Goal: Task Accomplishment & Management: Complete application form

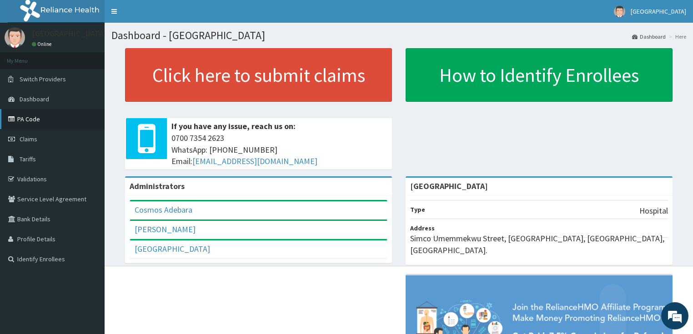
click at [31, 115] on link "PA Code" at bounding box center [52, 119] width 105 height 20
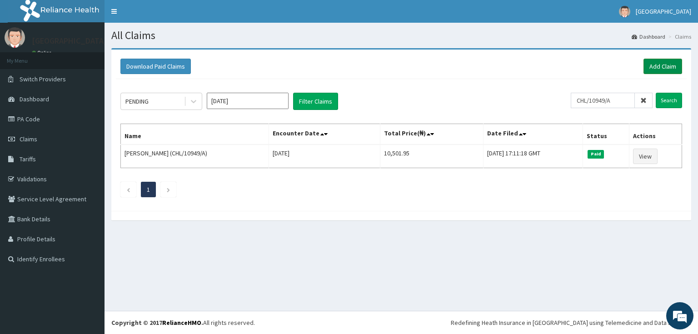
click at [662, 65] on link "Add Claim" at bounding box center [663, 66] width 39 height 15
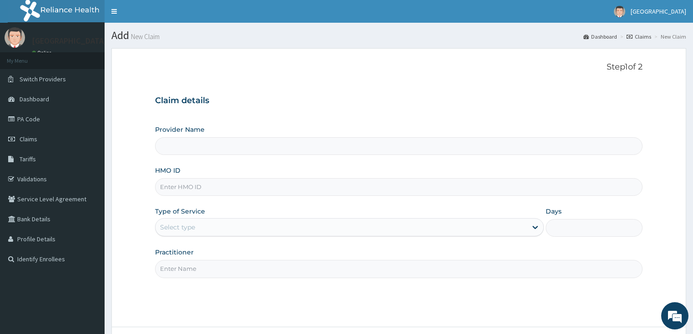
click at [198, 187] on input "HMO ID" at bounding box center [399, 187] width 488 height 18
type input "[GEOGRAPHIC_DATA]"
paste input "CHL/10949/A"
type input "CHL/10949/A"
click at [195, 228] on div "Select type" at bounding box center [177, 227] width 35 height 9
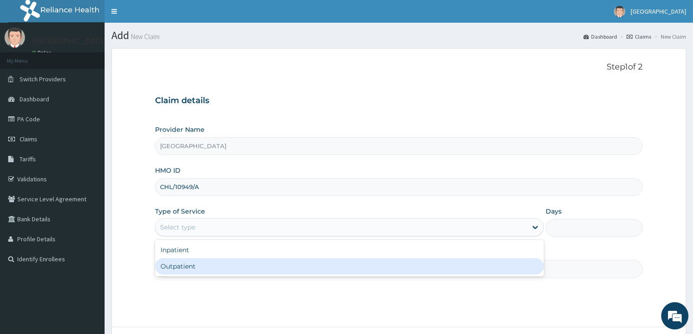
click at [189, 267] on div "Outpatient" at bounding box center [349, 266] width 389 height 16
type input "1"
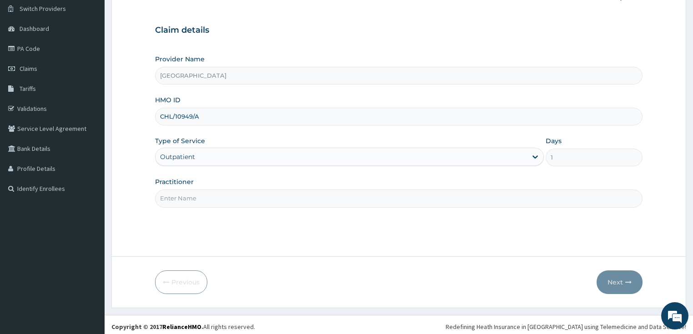
scroll to position [74, 0]
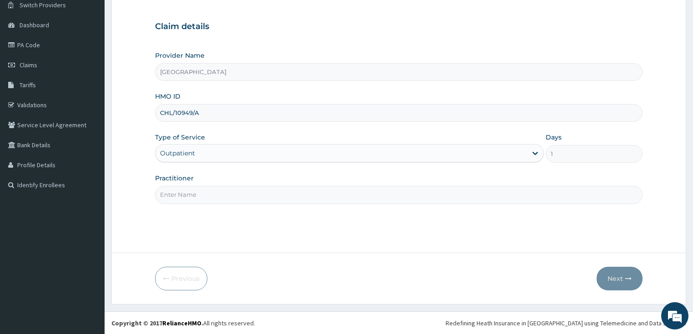
click at [207, 201] on input "Practitioner" at bounding box center [399, 195] width 488 height 18
type input "[PERSON_NAME]"
click at [616, 277] on button "Next" at bounding box center [619, 279] width 46 height 24
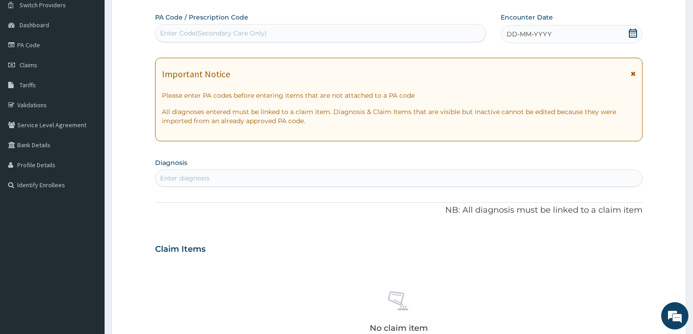
click at [588, 35] on div "DD-MM-YYYY" at bounding box center [571, 34] width 142 height 18
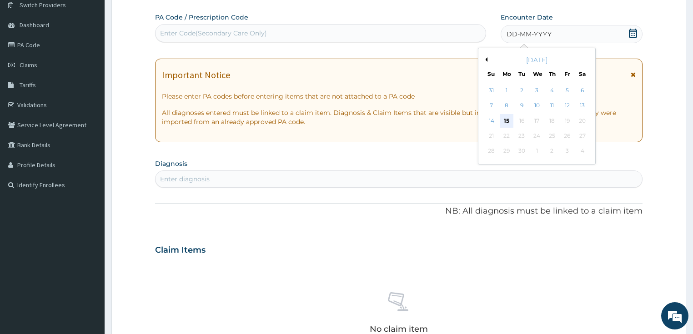
scroll to position [0, 0]
click at [504, 119] on div "15" at bounding box center [507, 121] width 14 height 14
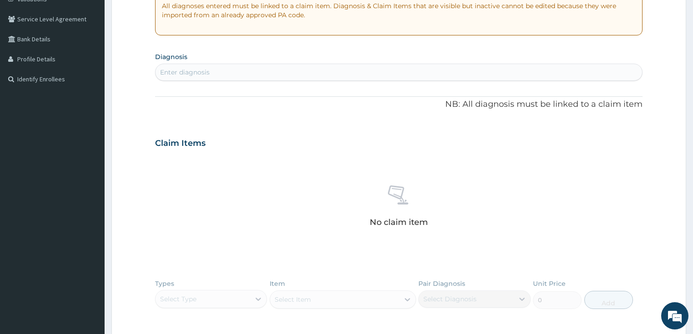
scroll to position [183, 0]
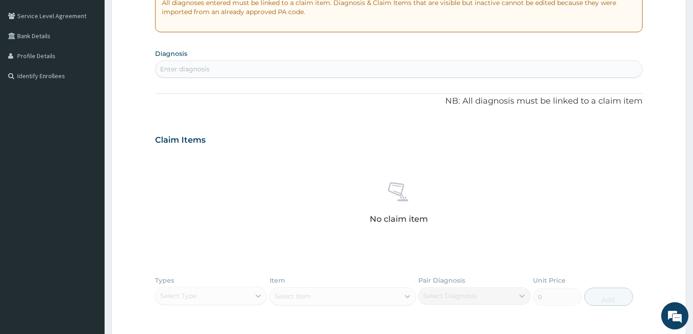
click at [235, 70] on div "Enter diagnosis" at bounding box center [398, 69] width 487 height 15
type input "mala"
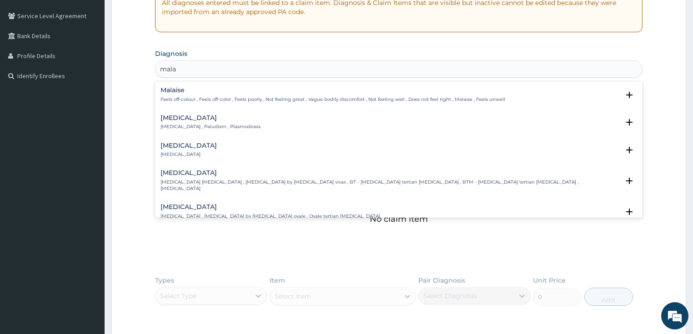
click at [171, 118] on h4 "[MEDICAL_DATA]" at bounding box center [210, 118] width 100 height 7
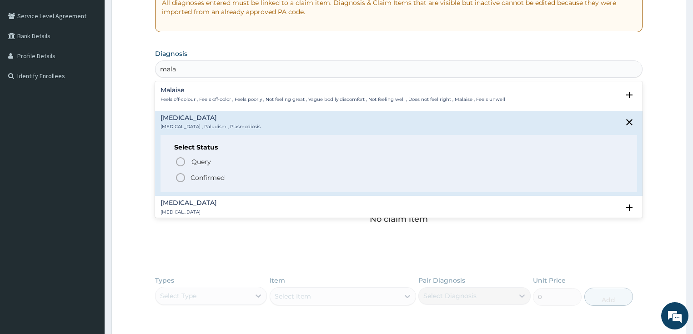
click at [180, 175] on icon "status option filled" at bounding box center [180, 177] width 11 height 11
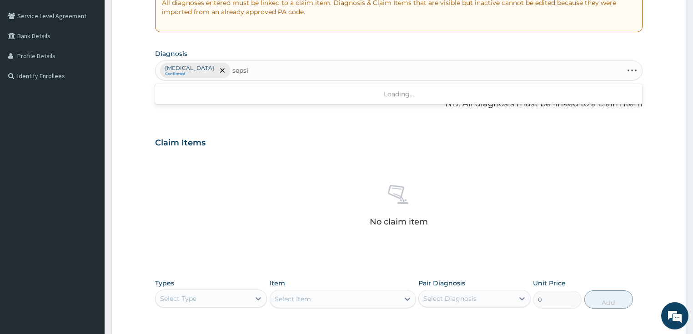
type input "[MEDICAL_DATA]"
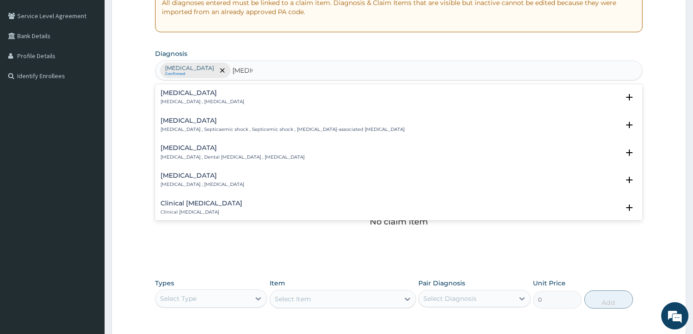
click at [174, 95] on h4 "[MEDICAL_DATA]" at bounding box center [202, 93] width 84 height 7
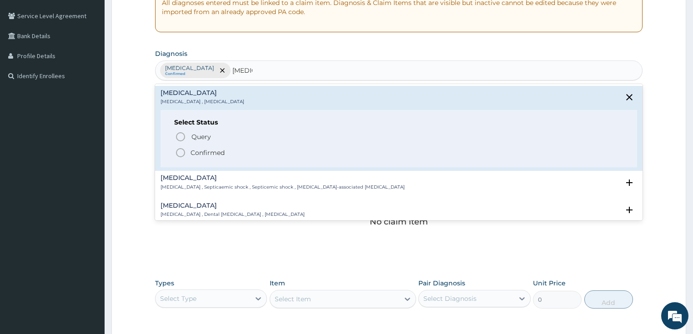
click at [181, 153] on icon "status option filled" at bounding box center [180, 152] width 11 height 11
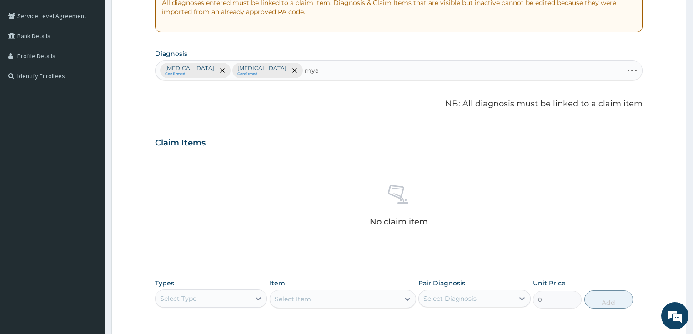
type input "myal"
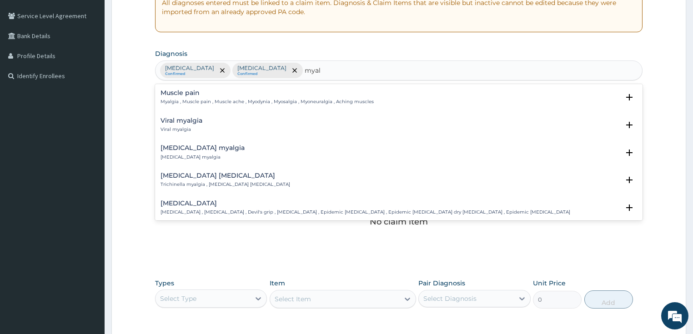
click at [170, 117] on h4 "Viral myalgia" at bounding box center [181, 120] width 42 height 7
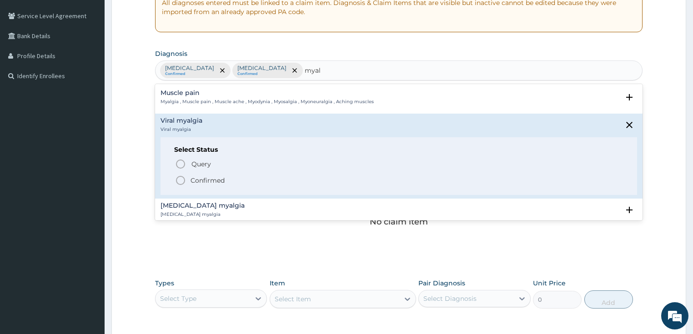
click at [179, 179] on icon "status option filled" at bounding box center [180, 180] width 11 height 11
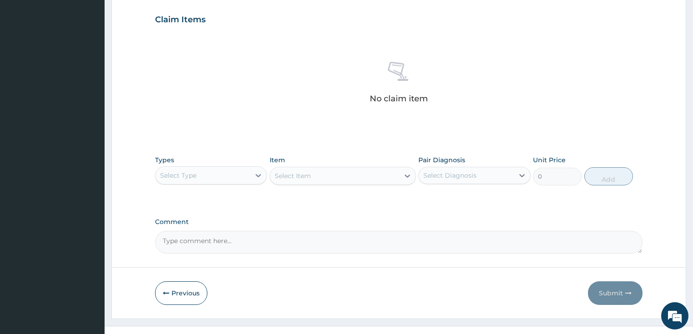
scroll to position [320, 0]
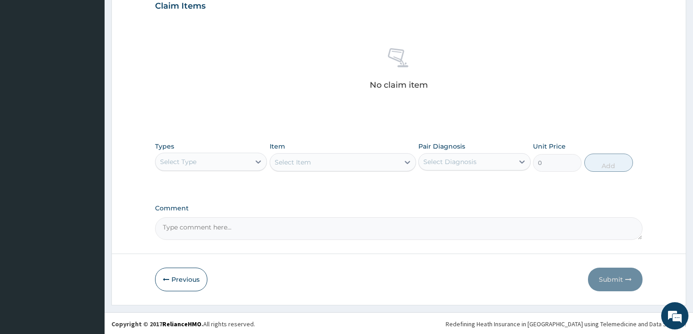
click at [240, 163] on div "Select Type" at bounding box center [202, 162] width 95 height 15
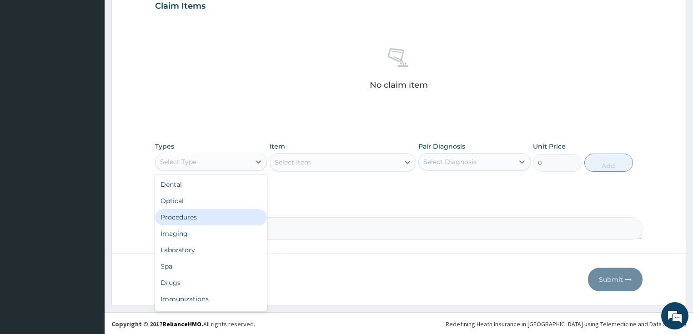
click at [220, 220] on div "Procedures" at bounding box center [211, 217] width 112 height 16
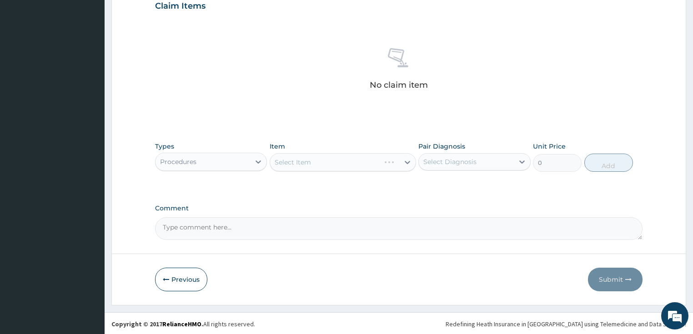
click at [357, 162] on div "Select Item" at bounding box center [343, 162] width 146 height 18
click at [357, 162] on div "Select Item" at bounding box center [334, 162] width 129 height 15
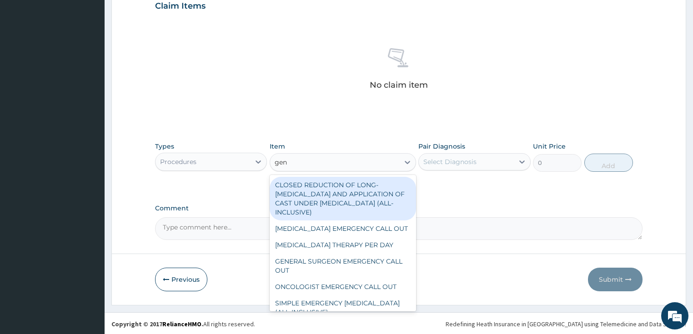
type input "gene"
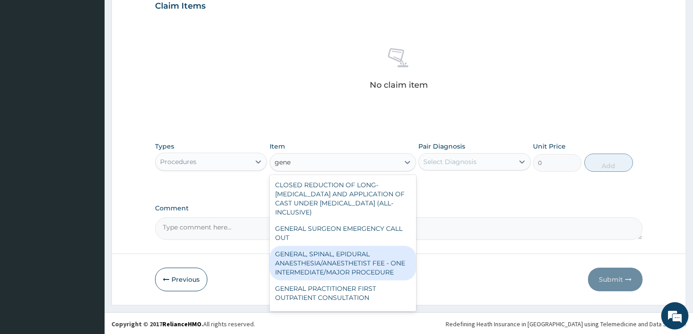
scroll to position [36, 0]
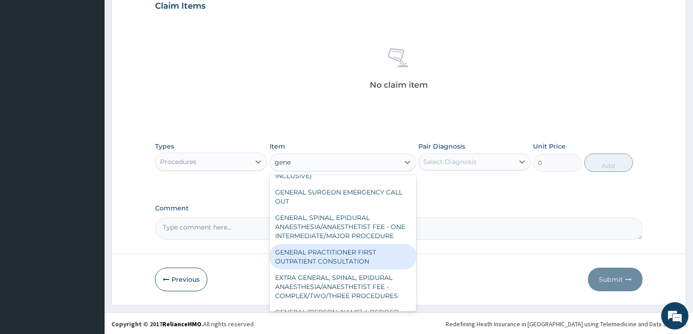
click at [322, 264] on div "GENERAL PRACTITIONER FIRST OUTPATIENT CONSULTATION" at bounding box center [343, 256] width 146 height 25
type input "3750"
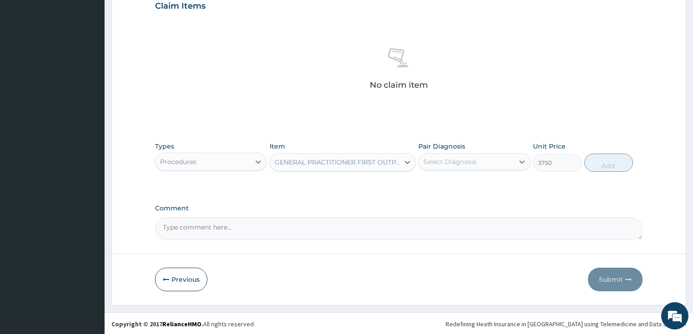
click at [484, 163] on div "Select Diagnosis" at bounding box center [466, 162] width 95 height 15
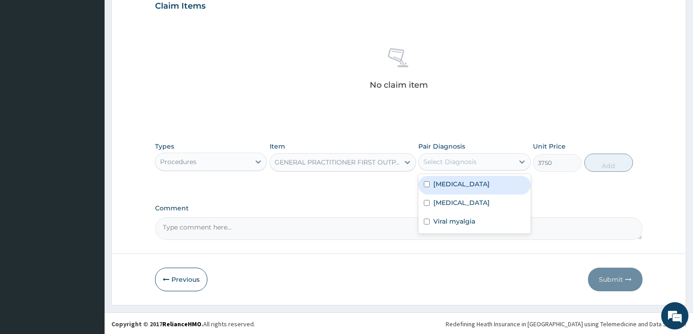
click at [459, 184] on div "Malaria" at bounding box center [474, 185] width 112 height 19
checkbox input "true"
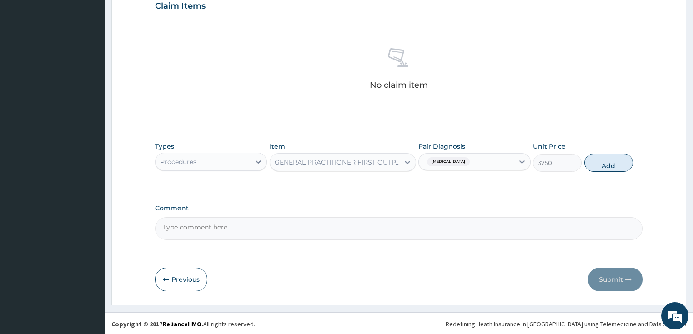
click at [599, 164] on button "Add" at bounding box center [608, 163] width 49 height 18
type input "0"
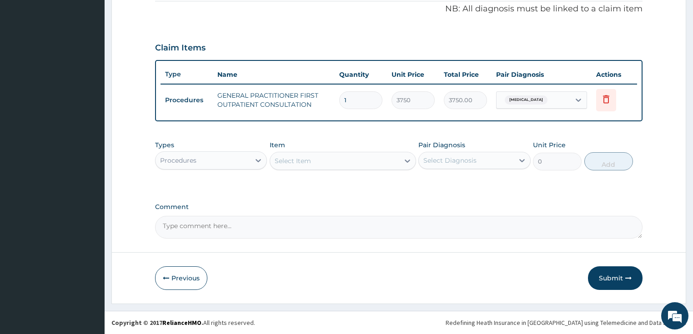
scroll to position [276, 0]
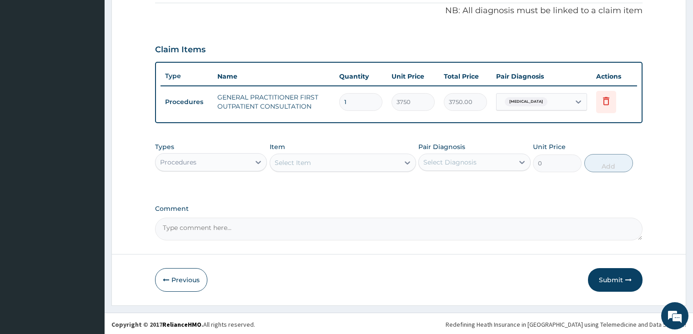
click at [204, 163] on div "Procedures" at bounding box center [202, 162] width 95 height 15
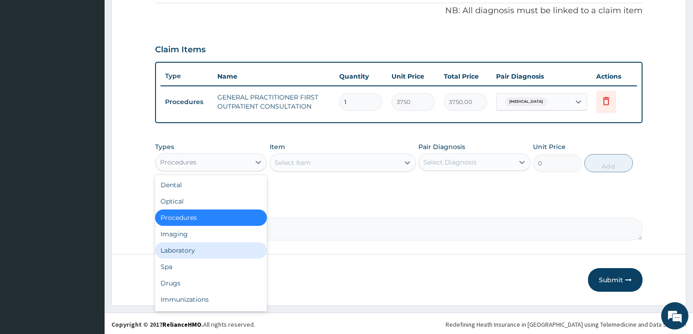
click at [200, 253] on div "Laboratory" at bounding box center [211, 250] width 112 height 16
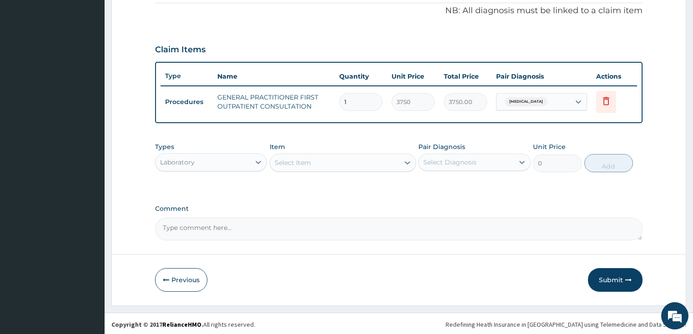
click at [327, 161] on div "Select Item" at bounding box center [334, 162] width 129 height 15
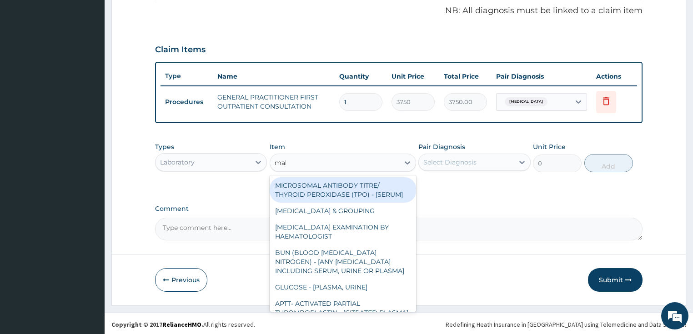
type input "mala"
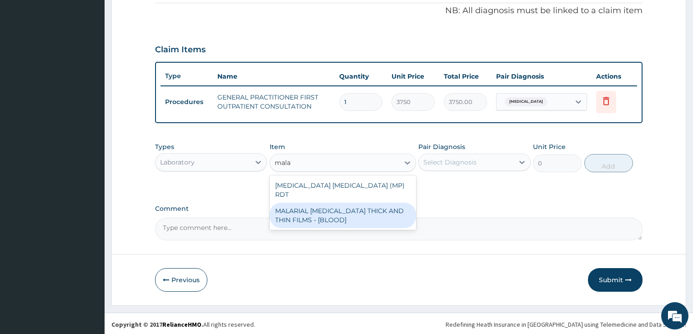
click at [318, 206] on div "MALARIAL PARASITE THICK AND THIN FILMS - [BLOOD]" at bounding box center [343, 215] width 146 height 25
type input "2187.5"
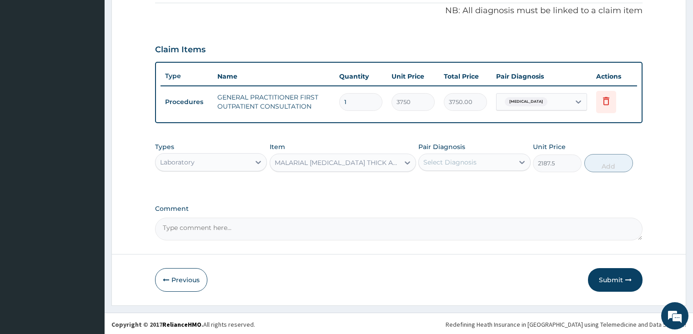
click at [472, 162] on div "Select Diagnosis" at bounding box center [449, 162] width 53 height 9
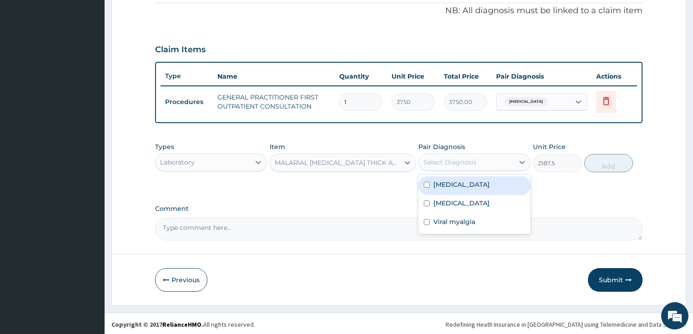
click at [460, 184] on div "Malaria" at bounding box center [474, 185] width 112 height 19
checkbox input "true"
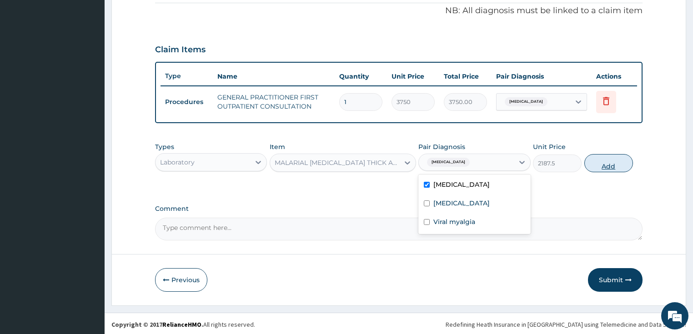
click at [608, 164] on button "Add" at bounding box center [608, 163] width 49 height 18
type input "0"
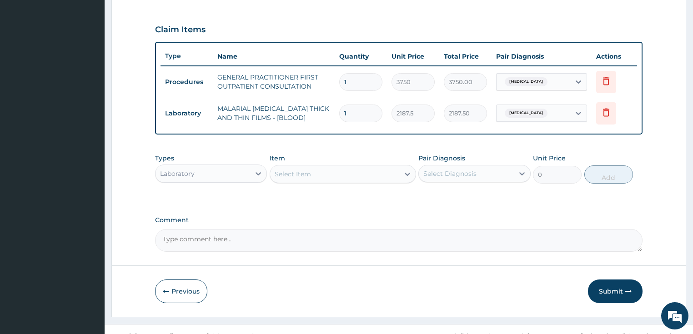
scroll to position [308, 0]
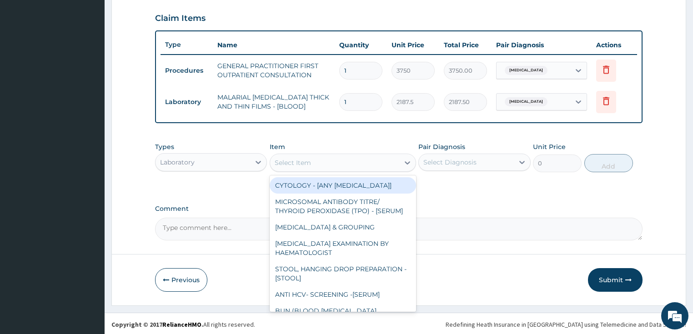
click at [310, 159] on div "Select Item" at bounding box center [293, 162] width 36 height 9
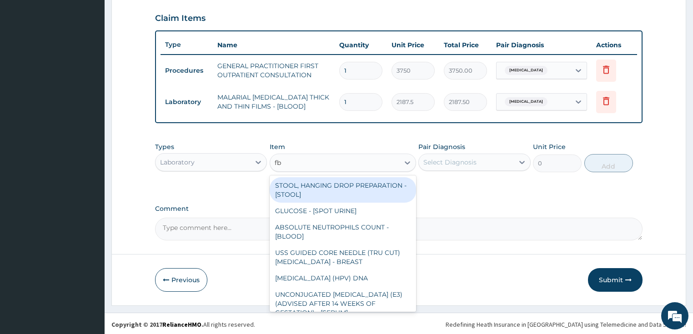
type input "fbc"
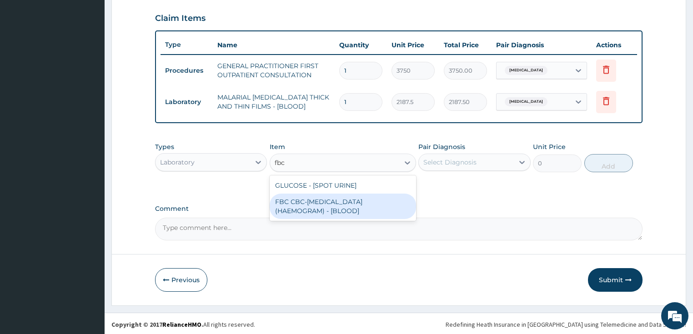
click at [313, 211] on div "FBC CBC-COMPLETE BLOOD COUNT (HAEMOGRAM) - [BLOOD]" at bounding box center [343, 206] width 146 height 25
type input "5000"
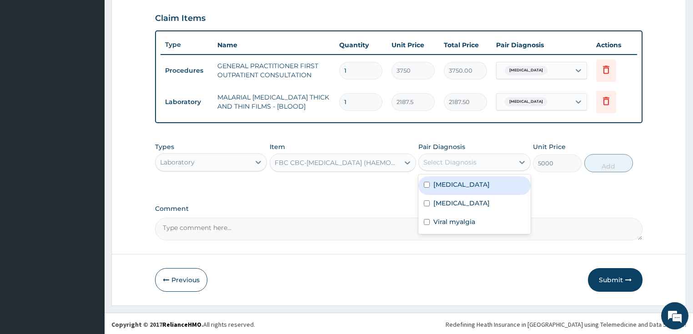
click at [458, 163] on div "Select Diagnosis" at bounding box center [449, 162] width 53 height 9
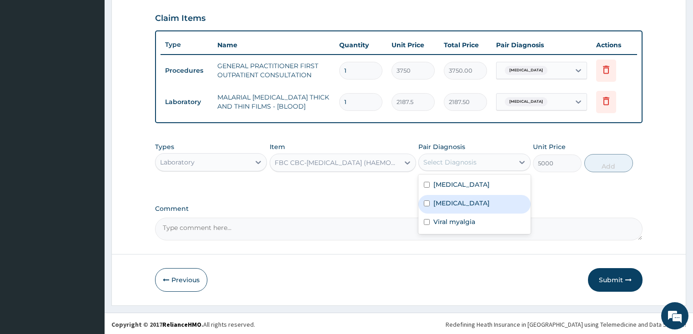
click at [457, 200] on div "Sepsis" at bounding box center [474, 204] width 112 height 19
checkbox input "true"
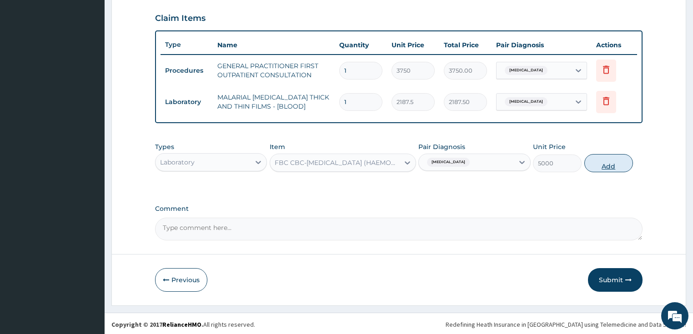
click at [611, 162] on button "Add" at bounding box center [608, 163] width 49 height 18
type input "0"
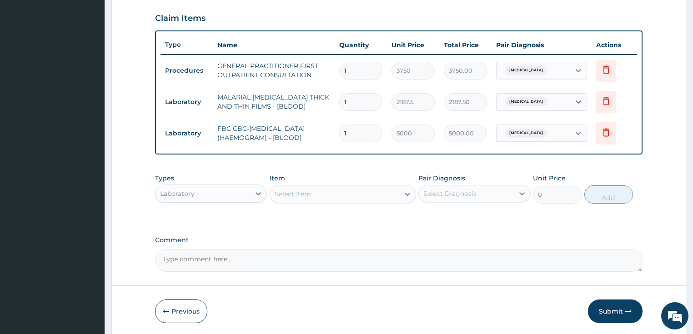
scroll to position [339, 0]
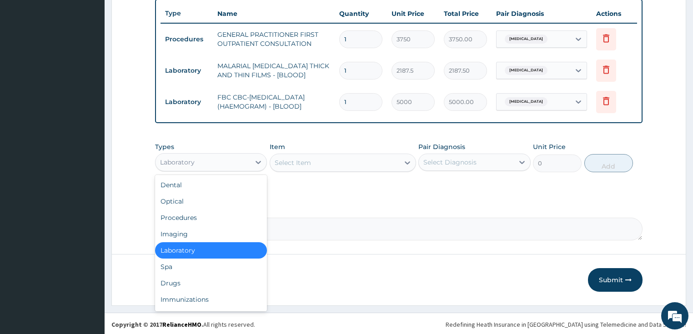
click at [211, 159] on div "Laboratory" at bounding box center [202, 162] width 95 height 15
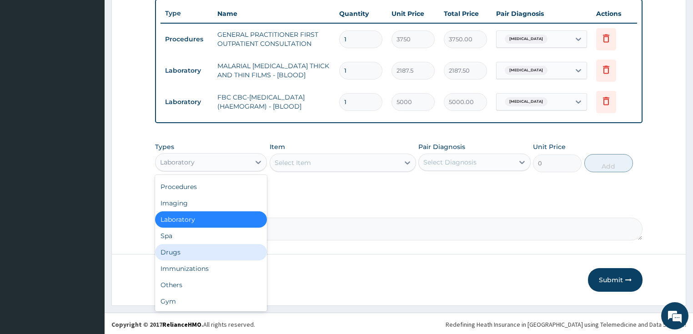
click at [183, 251] on div "Drugs" at bounding box center [211, 252] width 112 height 16
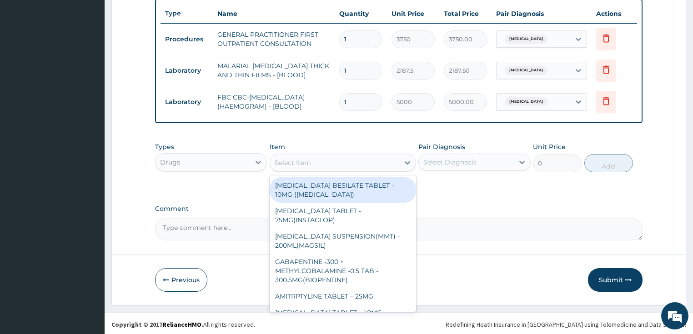
click at [329, 161] on div "Select Item" at bounding box center [334, 162] width 129 height 15
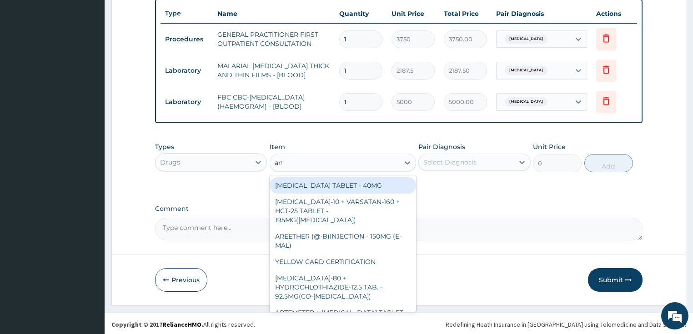
type input "arte"
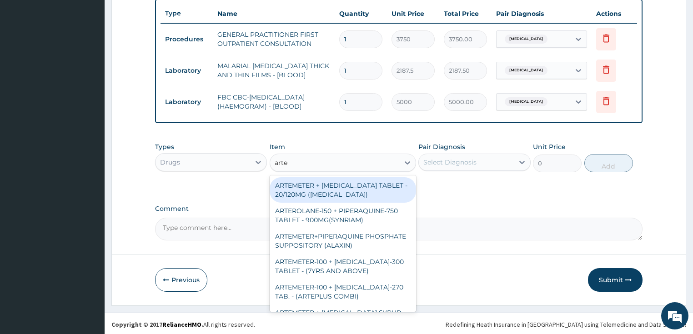
click at [341, 192] on div "ARTEMETER + LUMEFANTRINE TABLET - 20/120MG (COARTEM)" at bounding box center [343, 189] width 146 height 25
type input "210"
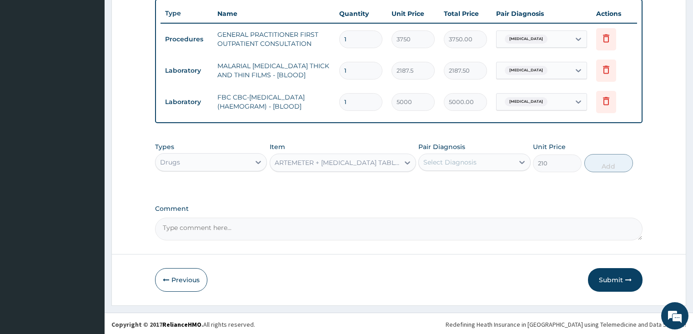
click at [453, 161] on div "Select Diagnosis" at bounding box center [449, 162] width 53 height 9
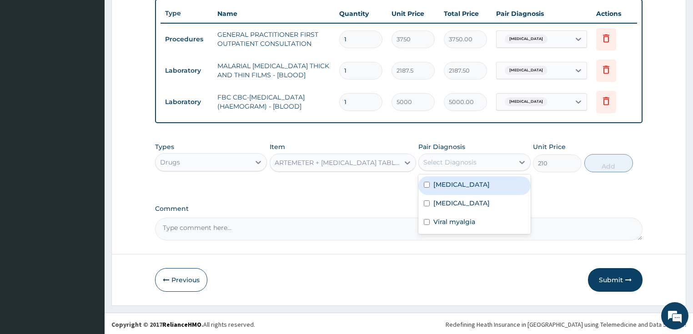
click at [455, 186] on label "Malaria" at bounding box center [461, 184] width 56 height 9
checkbox input "true"
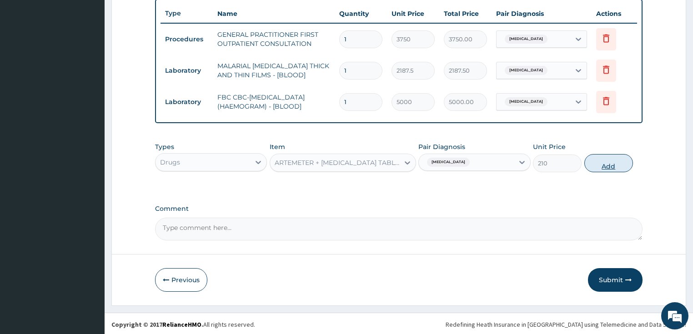
click at [601, 166] on button "Add" at bounding box center [608, 163] width 49 height 18
type input "0"
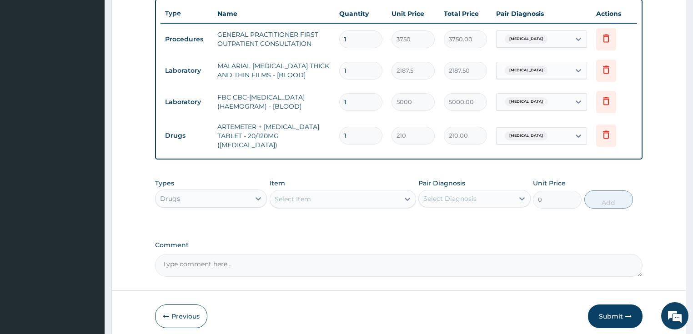
click at [315, 196] on div "Select Item" at bounding box center [334, 199] width 129 height 15
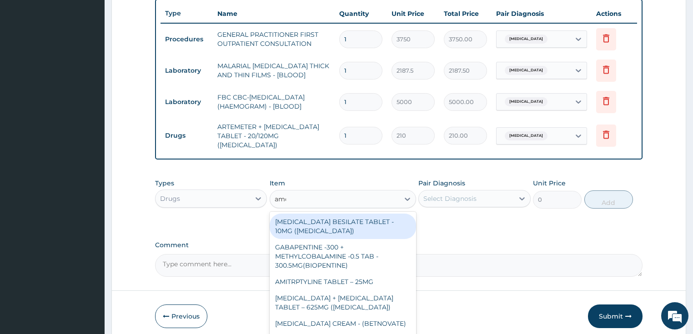
type input "amox"
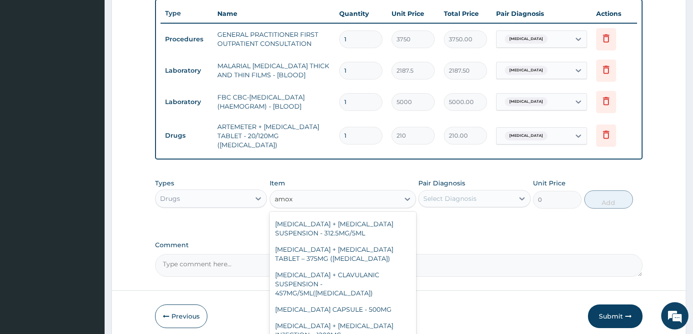
scroll to position [255, 0]
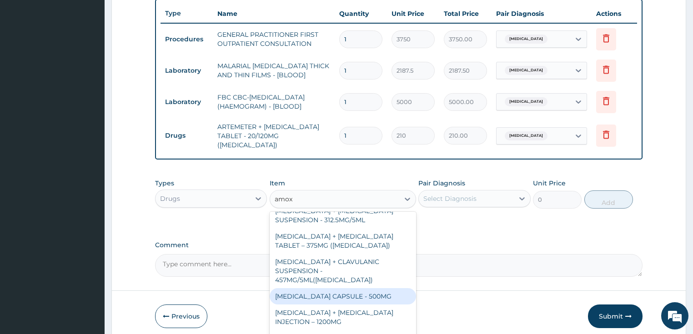
click at [316, 288] on div "AMOXICILLIN CAPSULE - 500MG" at bounding box center [343, 296] width 146 height 16
type input "112"
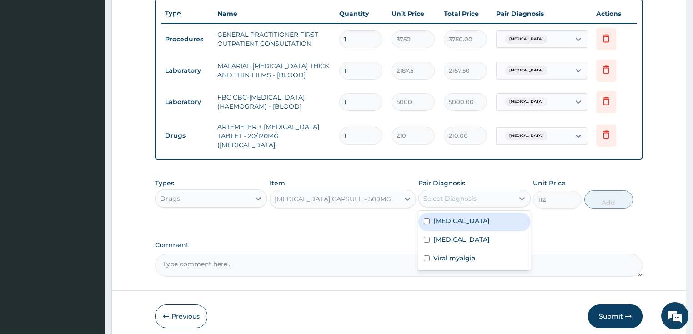
click at [448, 194] on div "Select Diagnosis" at bounding box center [449, 198] width 53 height 9
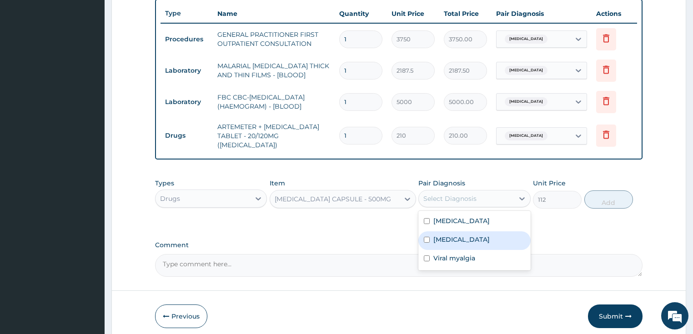
click at [442, 235] on label "Sepsis" at bounding box center [461, 239] width 56 height 9
checkbox input "true"
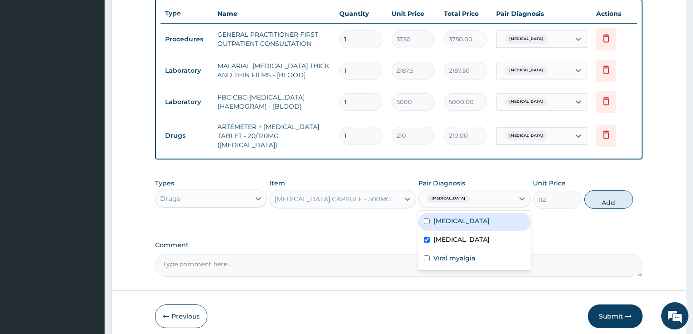
drag, startPoint x: 608, startPoint y: 190, endPoint x: 598, endPoint y: 190, distance: 9.6
click at [608, 190] on button "Add" at bounding box center [608, 199] width 49 height 18
type input "0"
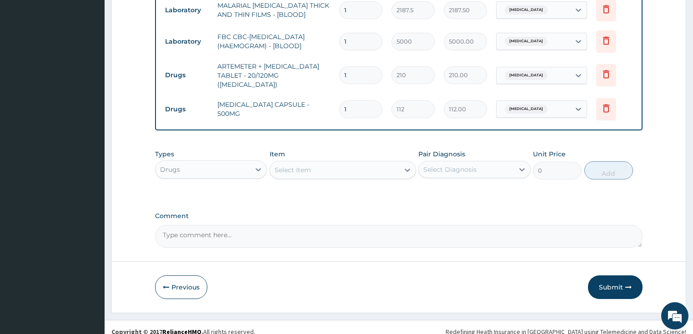
scroll to position [402, 0]
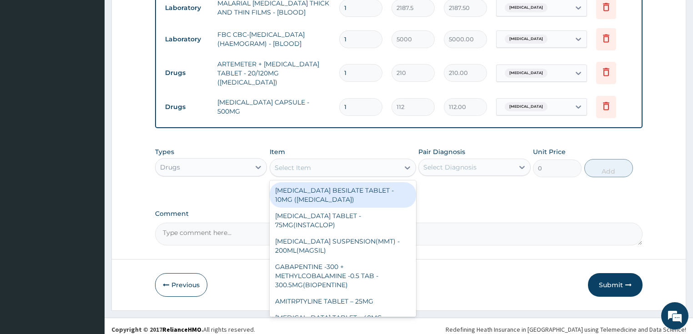
click at [321, 164] on div "Select Item" at bounding box center [334, 167] width 129 height 15
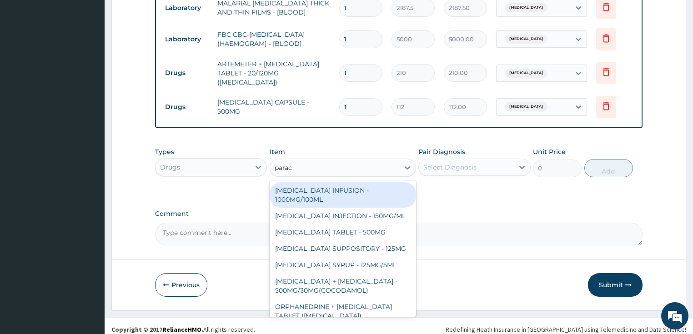
type input "parace"
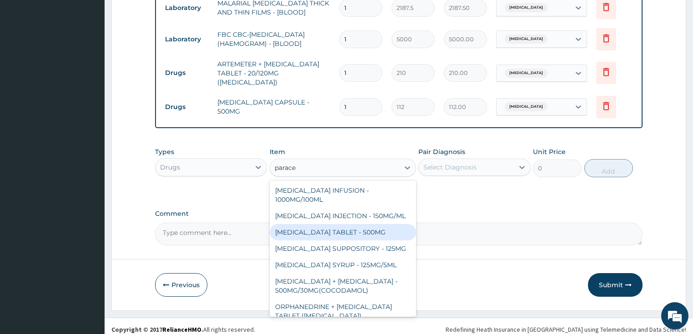
click at [316, 226] on div "PARACETAMOL TABLET - 500MG" at bounding box center [343, 232] width 146 height 16
type input "33.599999999999994"
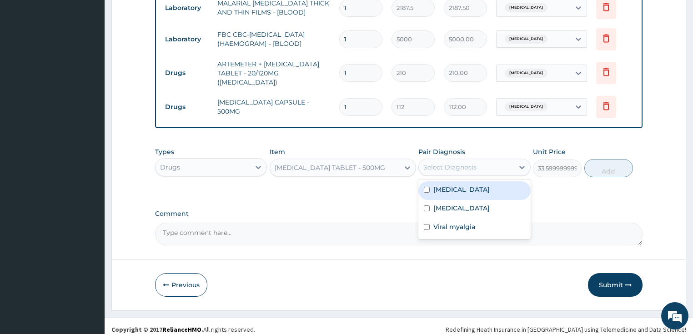
click at [443, 165] on div "Select Diagnosis" at bounding box center [449, 167] width 53 height 9
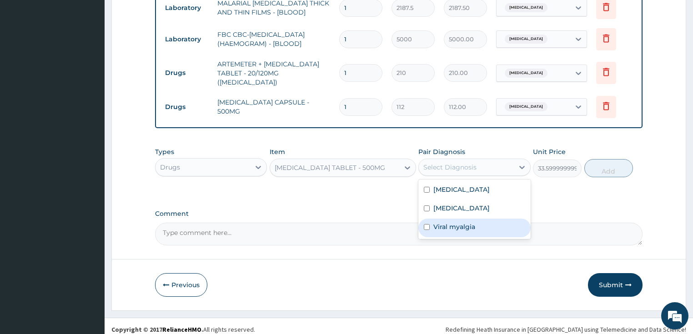
click at [451, 222] on label "Viral myalgia" at bounding box center [454, 226] width 42 height 9
checkbox input "false"
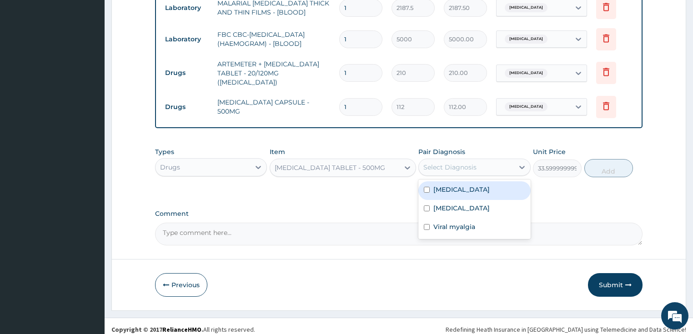
click at [457, 163] on div "Select Diagnosis" at bounding box center [449, 167] width 53 height 9
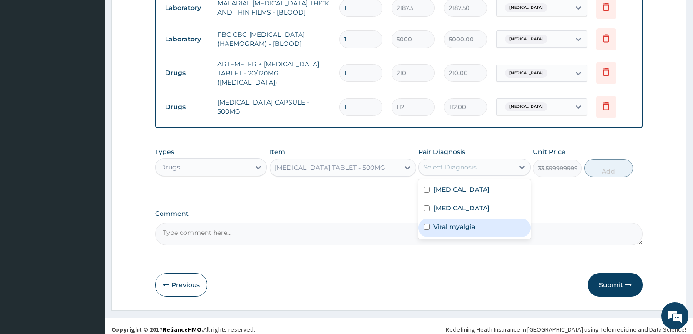
click at [441, 222] on label "Viral myalgia" at bounding box center [454, 226] width 42 height 9
checkbox input "true"
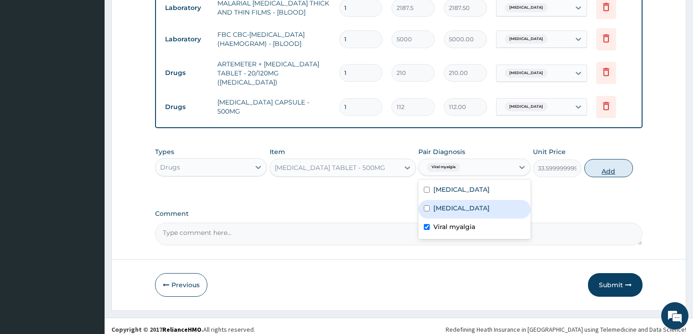
click at [607, 161] on button "Add" at bounding box center [608, 168] width 49 height 18
type input "0"
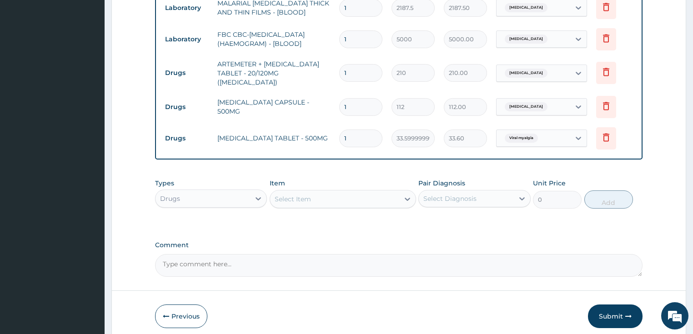
type input "18"
type input "604.80"
type input "18"
click at [354, 98] on input "1" at bounding box center [360, 107] width 43 height 18
type input "15"
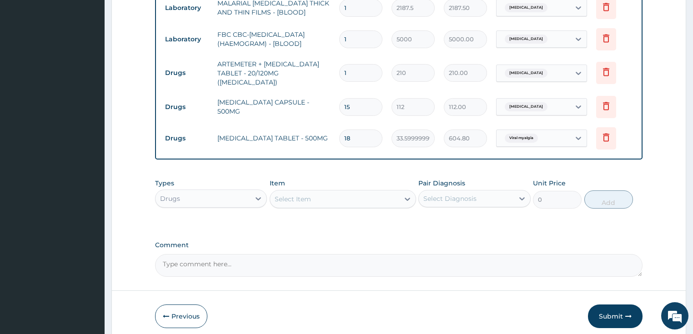
type input "1680.00"
type input "15"
click at [343, 68] on input "1" at bounding box center [360, 73] width 43 height 18
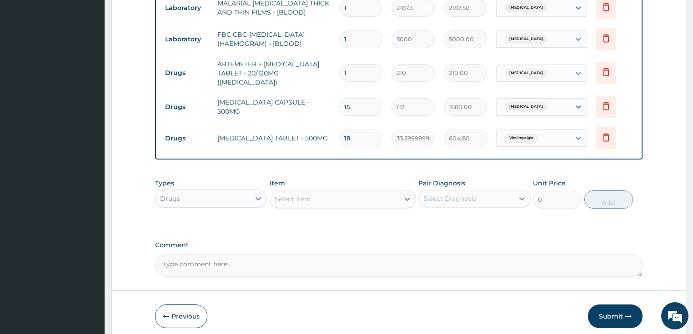
type input "2"
type input "420.00"
type input "24"
type input "5040.00"
type input "24"
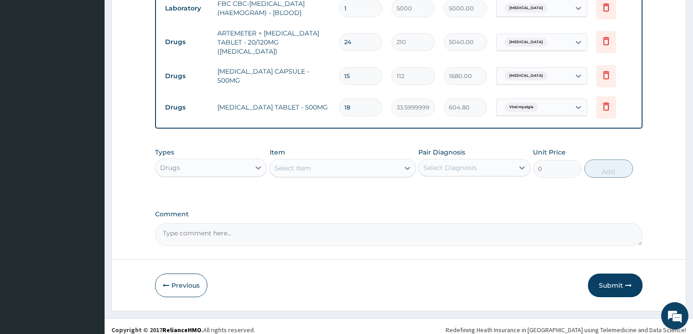
click at [615, 276] on button "Submit" at bounding box center [615, 286] width 55 height 24
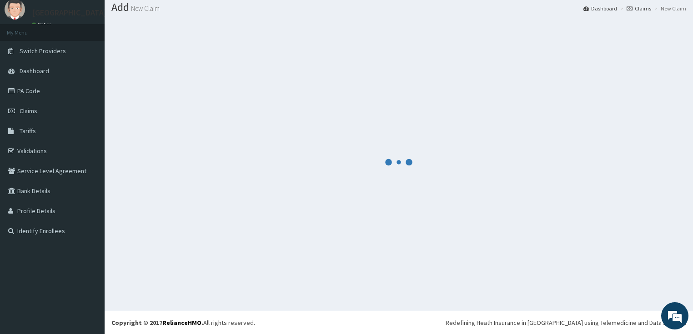
scroll to position [28, 0]
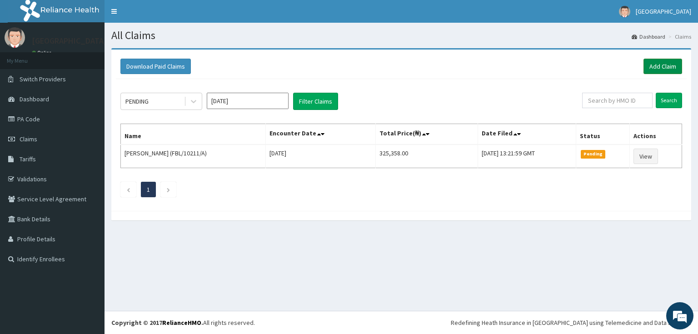
click at [666, 67] on link "Add Claim" at bounding box center [663, 66] width 39 height 15
drag, startPoint x: 666, startPoint y: 67, endPoint x: 525, endPoint y: 133, distance: 155.1
click at [666, 67] on link "Add Claim" at bounding box center [663, 66] width 39 height 15
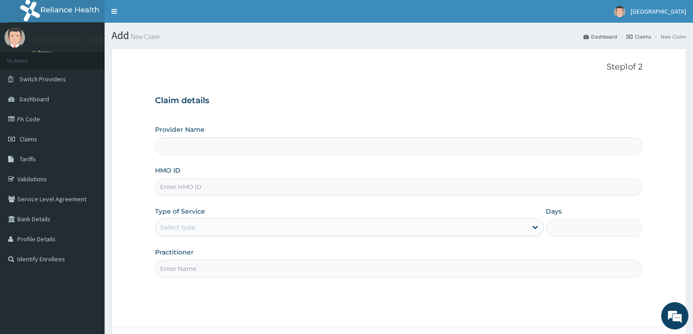
click at [180, 189] on input "HMO ID" at bounding box center [399, 187] width 488 height 18
type input "[GEOGRAPHIC_DATA]"
paste input "CHL/10949/B"
type input "CHL/10949/B"
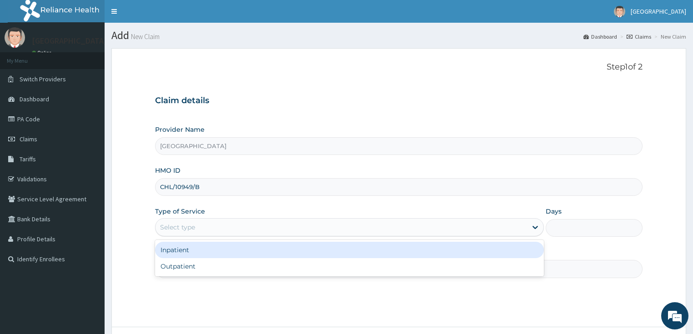
click at [196, 228] on div "Select type" at bounding box center [340, 227] width 371 height 15
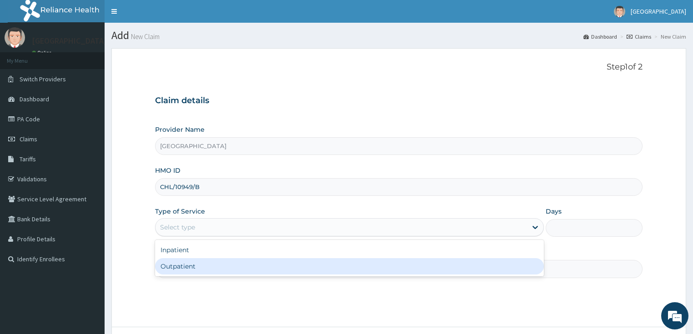
click at [196, 267] on div "Outpatient" at bounding box center [349, 266] width 389 height 16
type input "1"
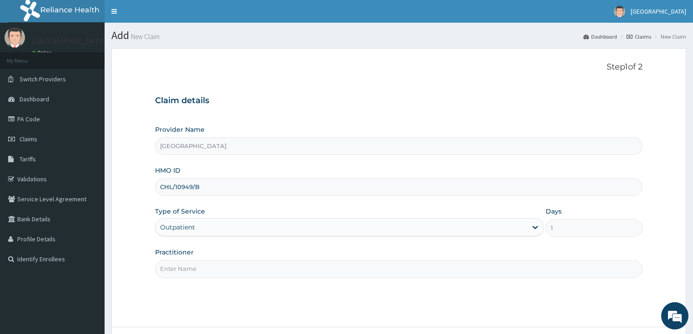
click at [202, 274] on input "Practitioner" at bounding box center [399, 269] width 488 height 18
type input "[PERSON_NAME]"
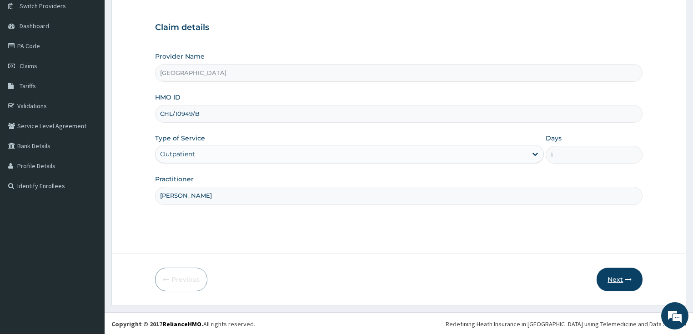
scroll to position [74, 0]
click at [616, 280] on button "Next" at bounding box center [619, 279] width 46 height 24
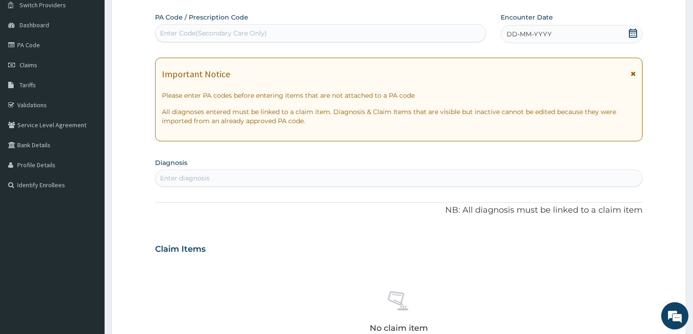
click at [576, 33] on div "DD-MM-YYYY" at bounding box center [571, 34] width 142 height 18
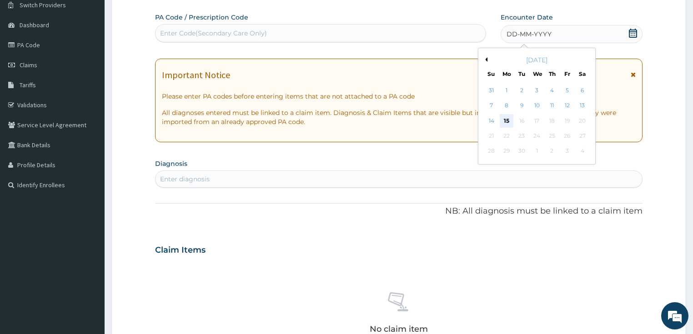
click at [507, 119] on div "15" at bounding box center [507, 121] width 14 height 14
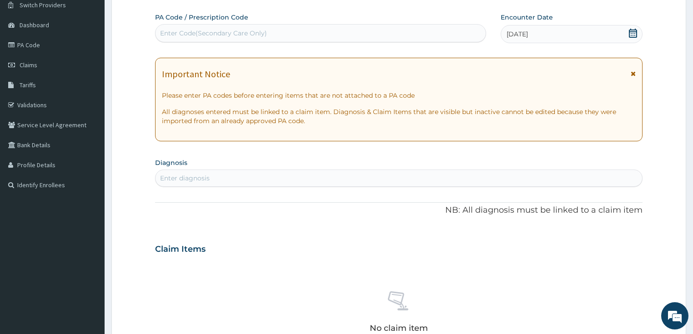
click at [189, 181] on div "Enter diagnosis" at bounding box center [185, 178] width 50 height 9
type input "mala"
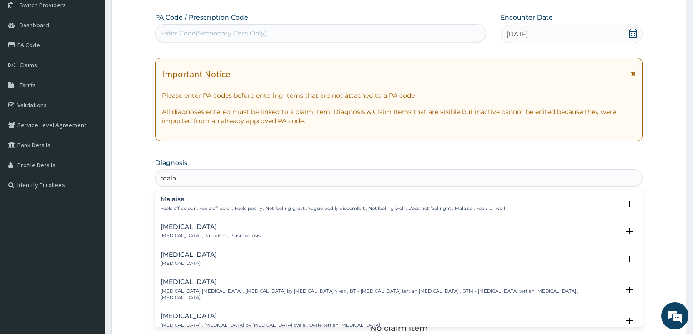
click at [173, 229] on h4 "[MEDICAL_DATA]" at bounding box center [210, 227] width 100 height 7
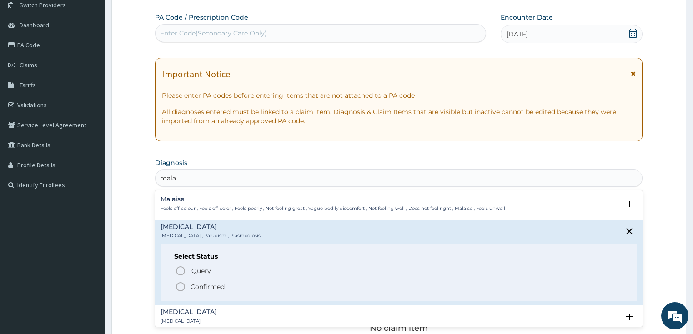
drag, startPoint x: 181, startPoint y: 286, endPoint x: 194, endPoint y: 268, distance: 21.6
click at [181, 285] on icon "status option filled" at bounding box center [180, 286] width 11 height 11
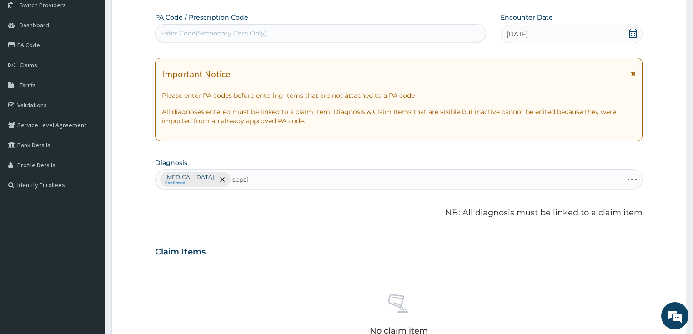
type input "[MEDICAL_DATA]"
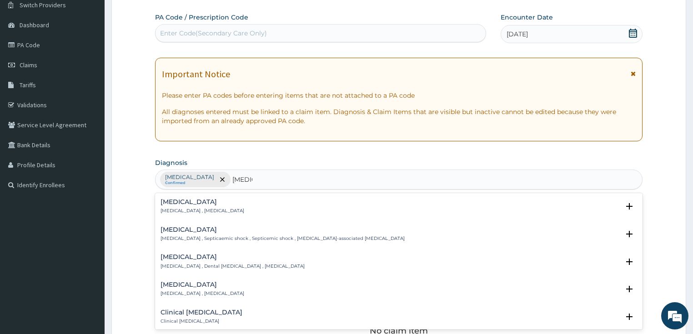
click at [176, 208] on p "[MEDICAL_DATA] , [MEDICAL_DATA]" at bounding box center [202, 211] width 84 height 6
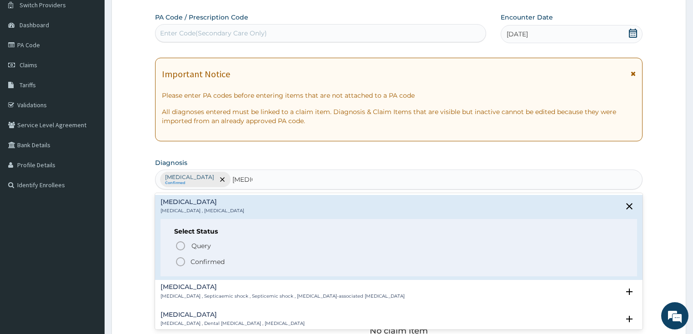
click at [178, 258] on circle "status option filled" at bounding box center [180, 262] width 8 height 8
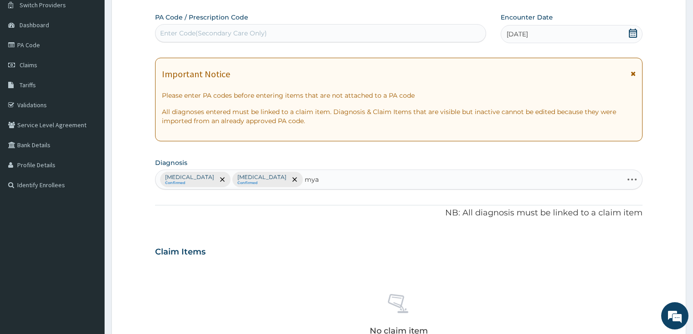
type input "myal"
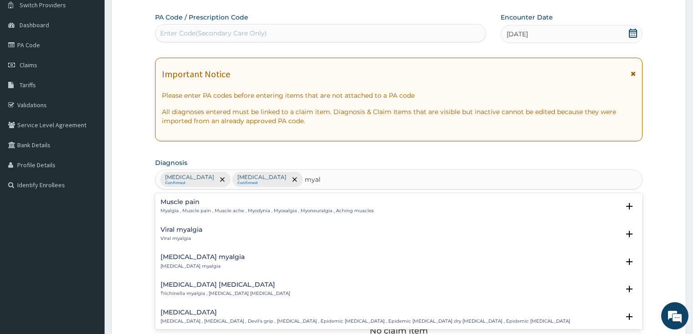
click at [180, 233] on div "Viral myalgia Viral myalgia" at bounding box center [181, 234] width 42 height 16
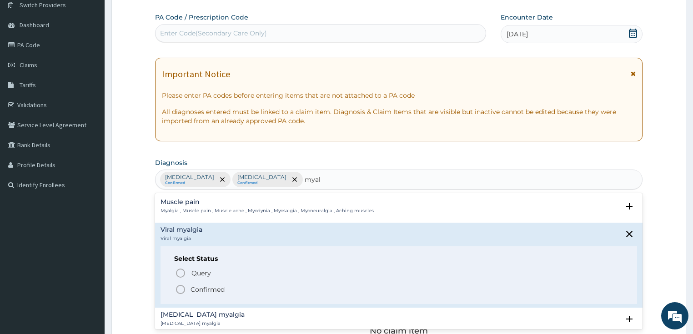
drag, startPoint x: 180, startPoint y: 287, endPoint x: 246, endPoint y: 265, distance: 70.4
click at [180, 287] on icon "status option filled" at bounding box center [180, 289] width 11 height 11
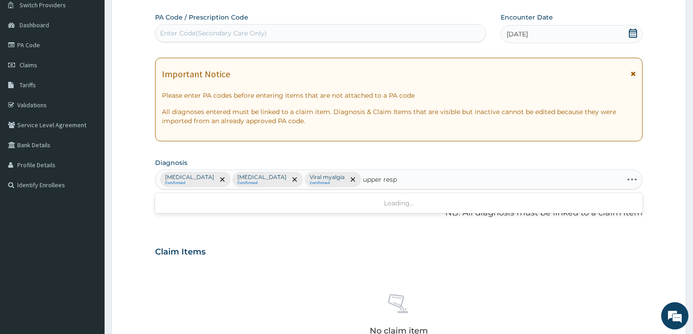
type input "upper respi"
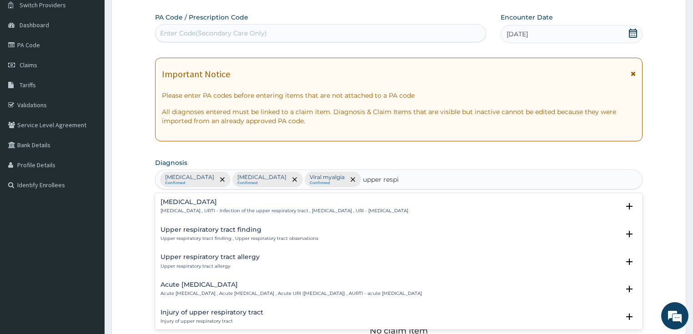
click at [186, 204] on h4 "[MEDICAL_DATA]" at bounding box center [284, 202] width 248 height 7
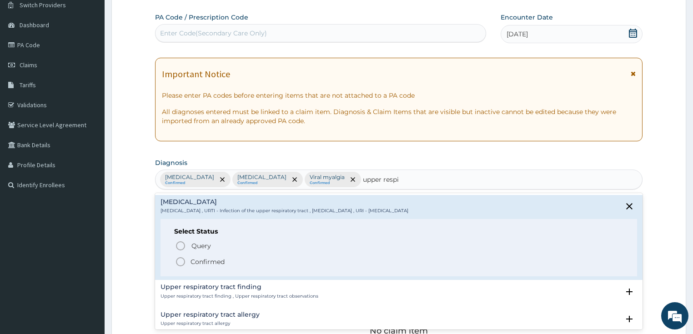
click at [175, 261] on icon "status option filled" at bounding box center [180, 261] width 11 height 11
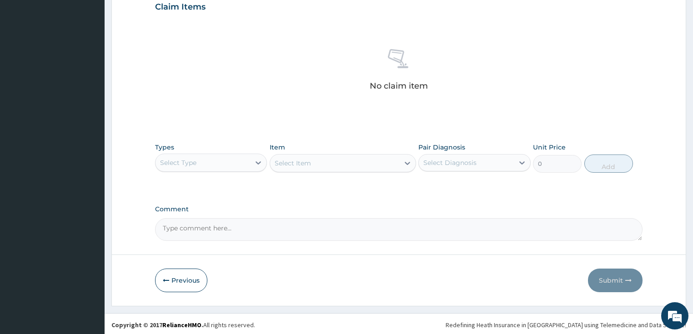
scroll to position [320, 0]
click at [250, 162] on div "Select Type" at bounding box center [202, 162] width 95 height 15
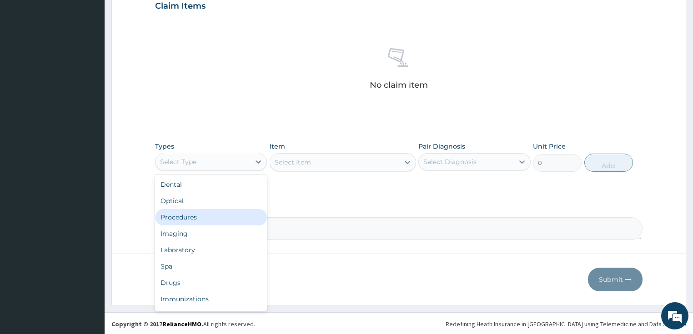
click at [197, 215] on div "Procedures" at bounding box center [211, 217] width 112 height 16
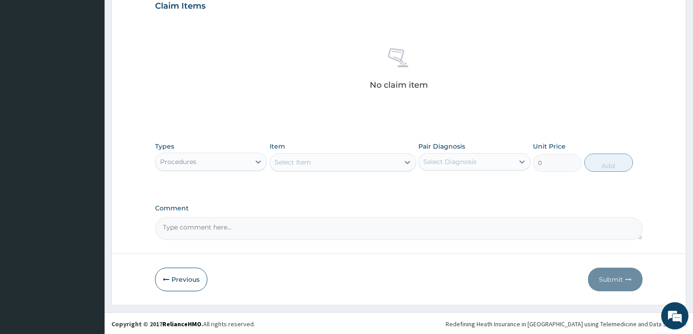
click at [351, 165] on div "Select Item" at bounding box center [334, 162] width 129 height 15
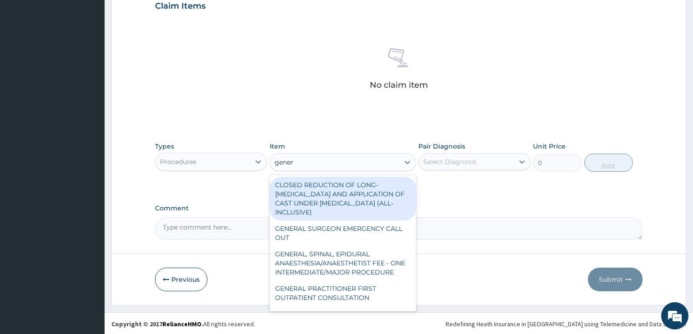
type input "genera"
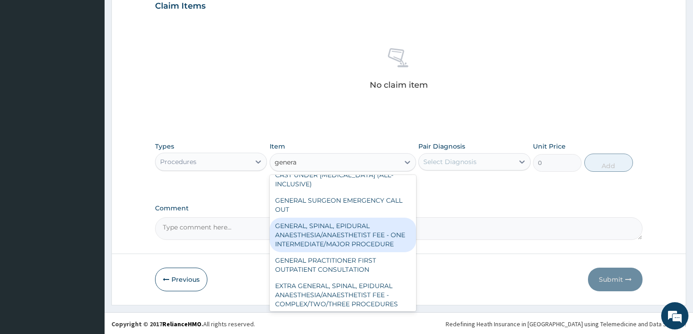
scroll to position [36, 0]
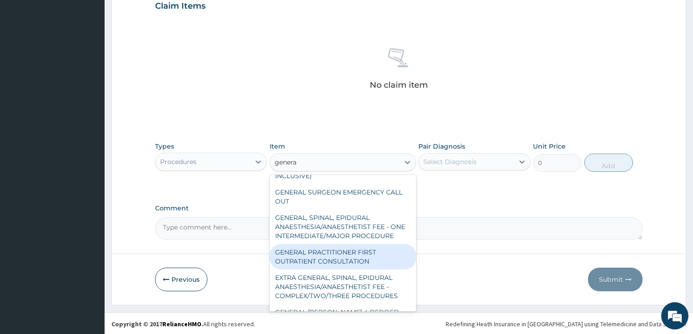
click at [302, 261] on div "GENERAL PRACTITIONER FIRST OUTPATIENT CONSULTATION" at bounding box center [343, 256] width 146 height 25
type input "3750"
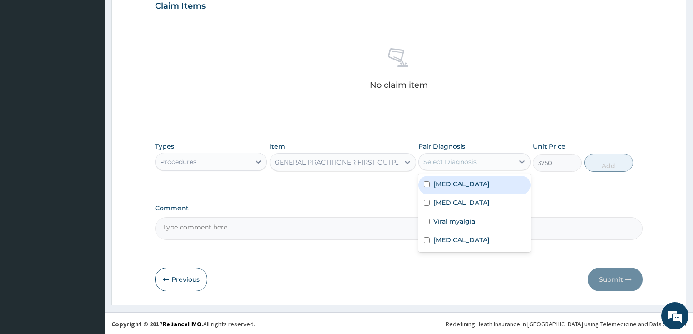
click at [464, 164] on div "Select Diagnosis" at bounding box center [449, 161] width 53 height 9
click at [455, 181] on label "Malaria" at bounding box center [461, 184] width 56 height 9
checkbox input "true"
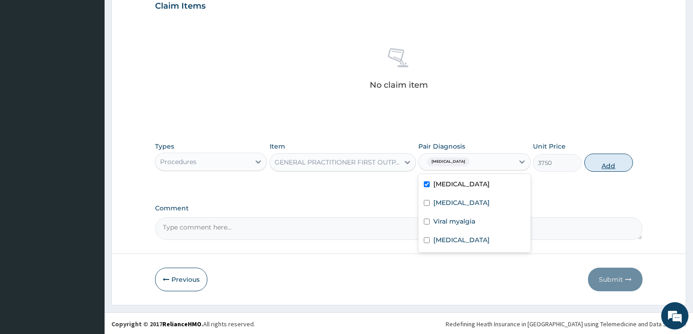
click at [602, 164] on button "Add" at bounding box center [608, 163] width 49 height 18
type input "0"
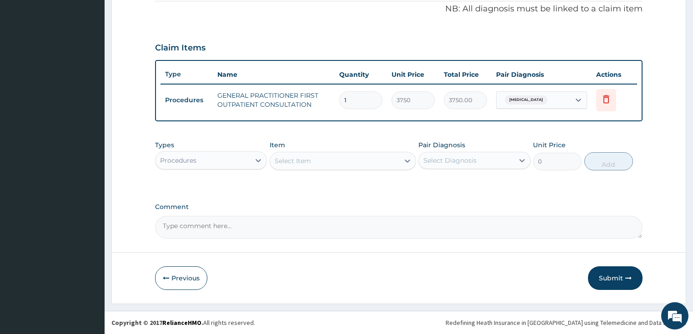
scroll to position [276, 0]
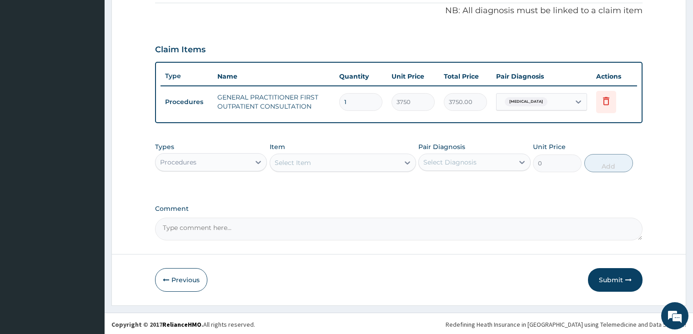
click at [220, 162] on div "Procedures" at bounding box center [202, 162] width 95 height 15
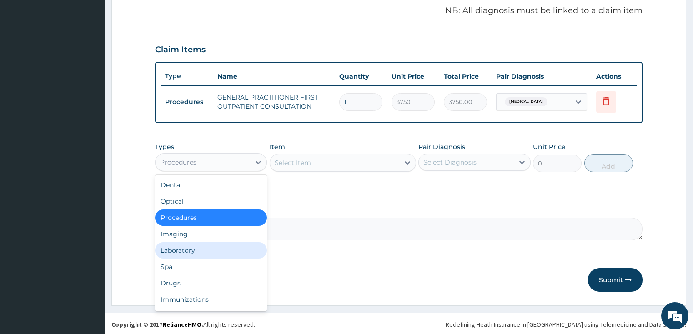
click at [189, 251] on div "Laboratory" at bounding box center [211, 250] width 112 height 16
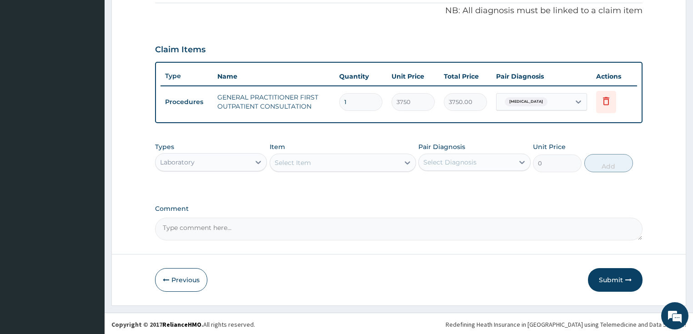
click at [352, 161] on div "Select Item" at bounding box center [334, 162] width 129 height 15
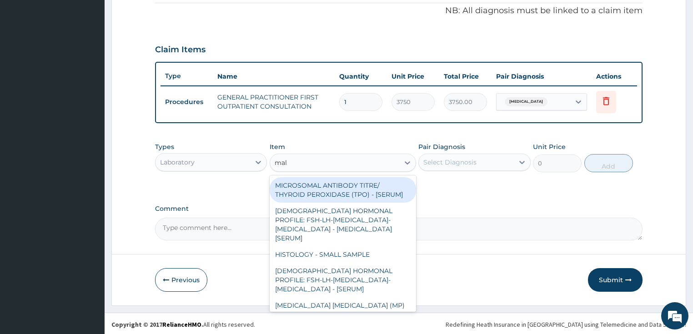
type input "mala"
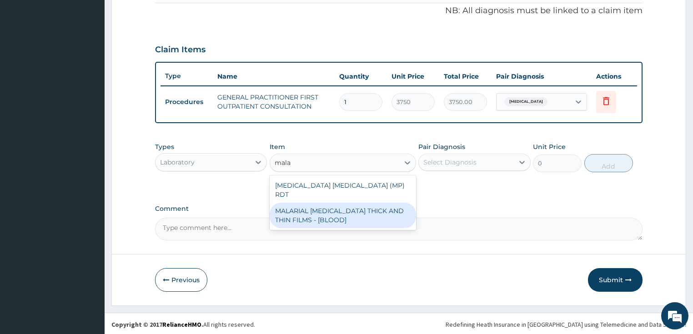
click at [329, 206] on div "MALARIAL PARASITE THICK AND THIN FILMS - [BLOOD]" at bounding box center [343, 215] width 146 height 25
type input "2187.5"
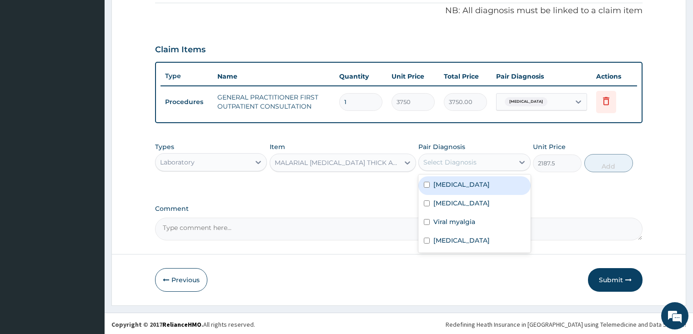
click at [481, 157] on div "Select Diagnosis" at bounding box center [466, 162] width 95 height 15
click at [464, 180] on div "Malaria" at bounding box center [474, 185] width 112 height 19
checkbox input "true"
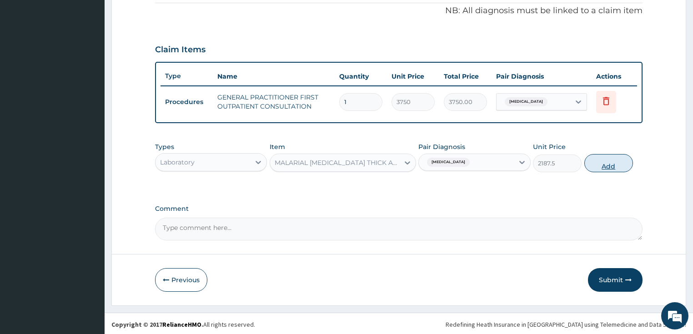
click at [616, 162] on button "Add" at bounding box center [608, 163] width 49 height 18
type input "0"
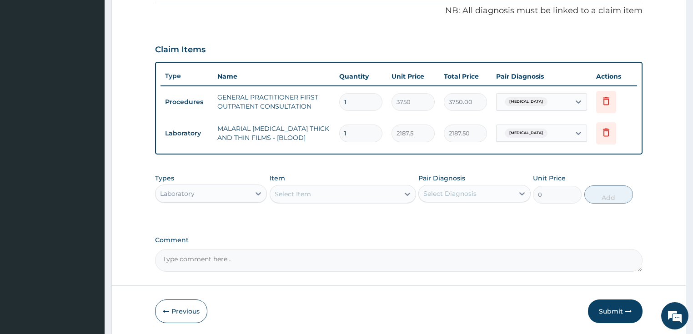
scroll to position [308, 0]
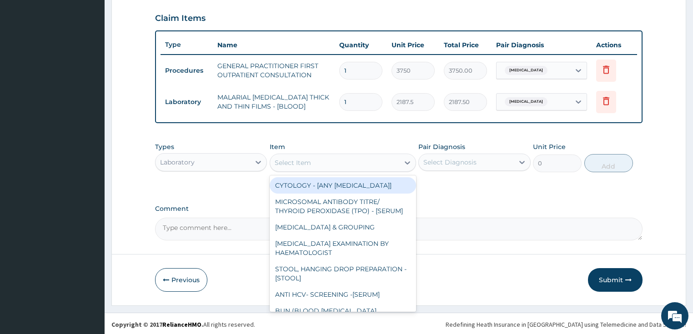
click at [337, 157] on div "Select Item" at bounding box center [334, 162] width 129 height 15
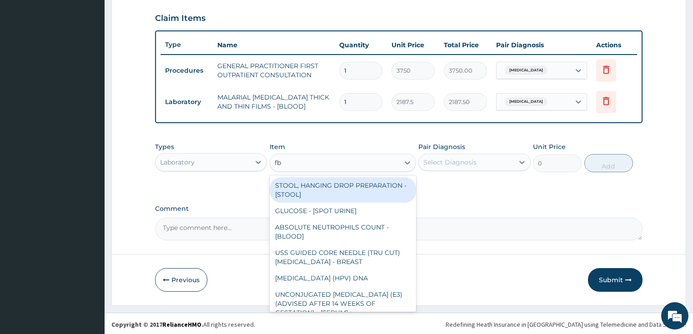
type input "fbc"
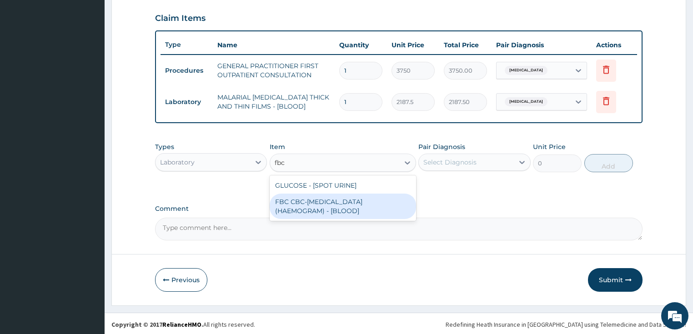
click at [333, 212] on div "FBC CBC-COMPLETE BLOOD COUNT (HAEMOGRAM) - [BLOOD]" at bounding box center [343, 206] width 146 height 25
type input "5000"
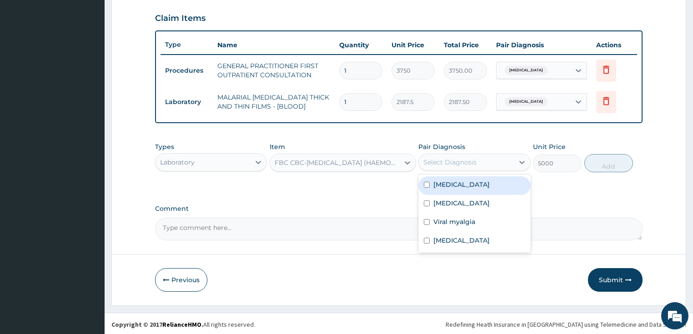
click at [459, 160] on div "Select Diagnosis" at bounding box center [449, 162] width 53 height 9
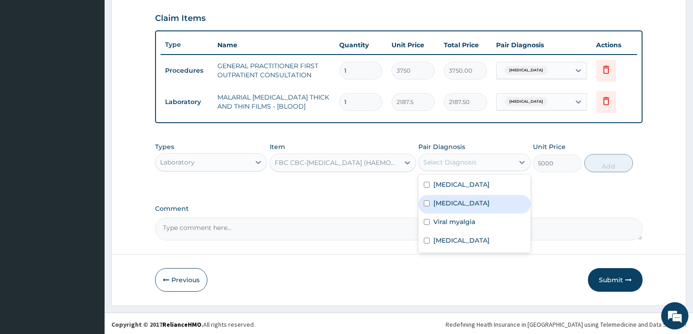
click at [454, 198] on div "Sepsis" at bounding box center [474, 204] width 112 height 19
checkbox input "true"
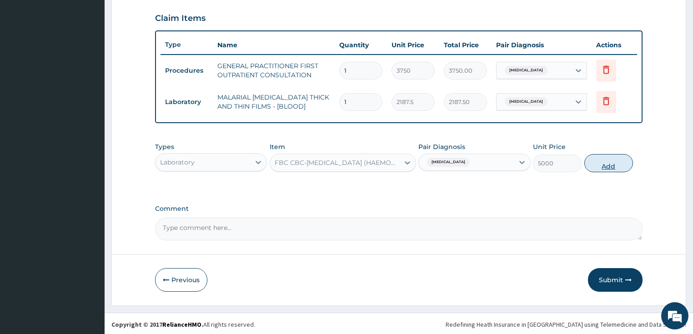
click at [603, 164] on button "Add" at bounding box center [608, 163] width 49 height 18
type input "0"
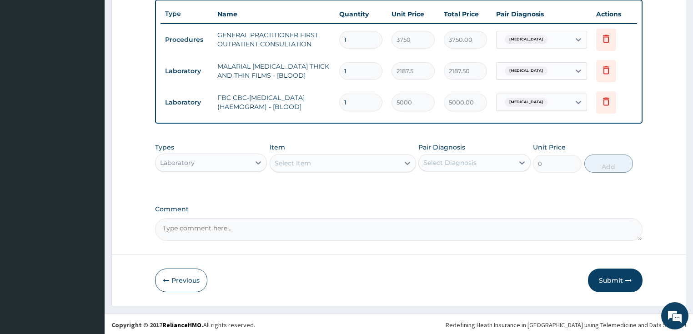
scroll to position [339, 0]
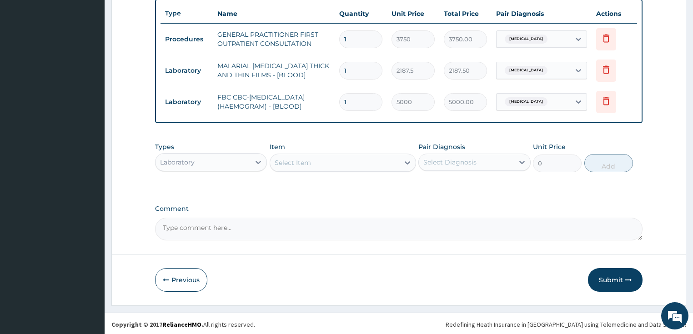
click at [215, 159] on div "Laboratory" at bounding box center [202, 162] width 95 height 15
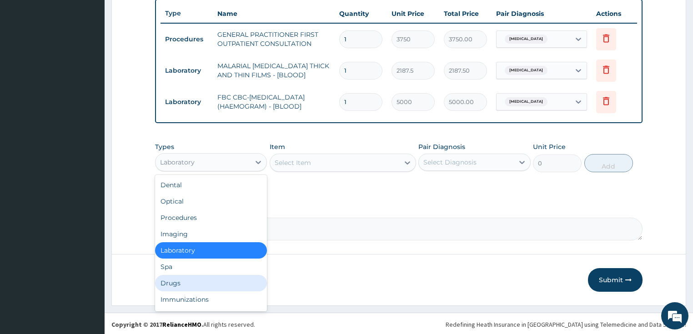
click at [165, 284] on div "Drugs" at bounding box center [211, 283] width 112 height 16
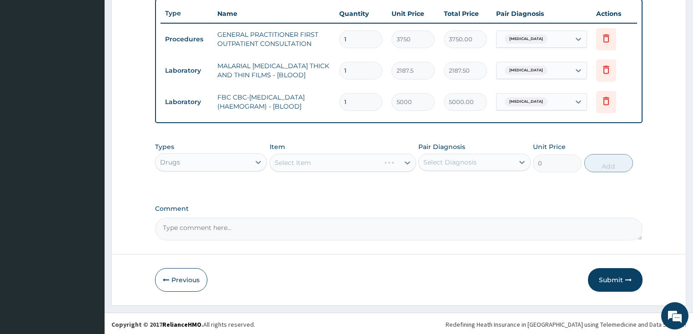
click at [337, 160] on div "Select Item" at bounding box center [343, 163] width 146 height 18
click at [304, 166] on div "Select Item" at bounding box center [334, 162] width 129 height 15
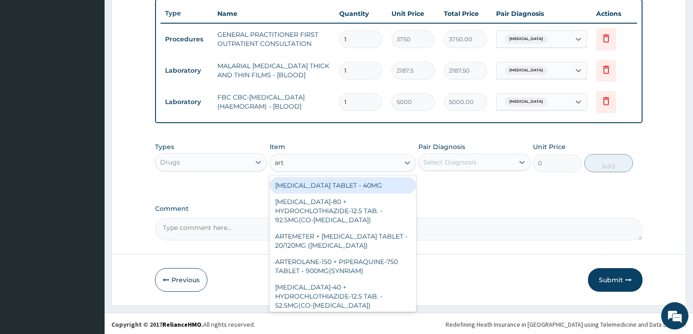
type input "arte"
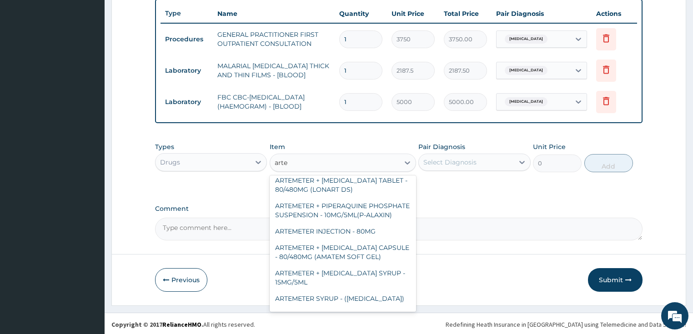
scroll to position [327, 0]
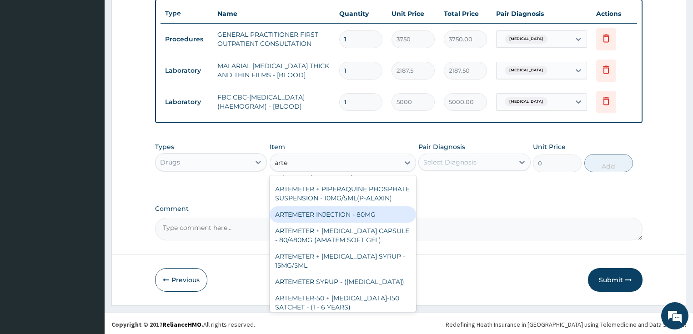
click at [334, 213] on div "ARTEMETER INJECTION - 80MG" at bounding box center [343, 214] width 146 height 16
type input "475.99999999999994"
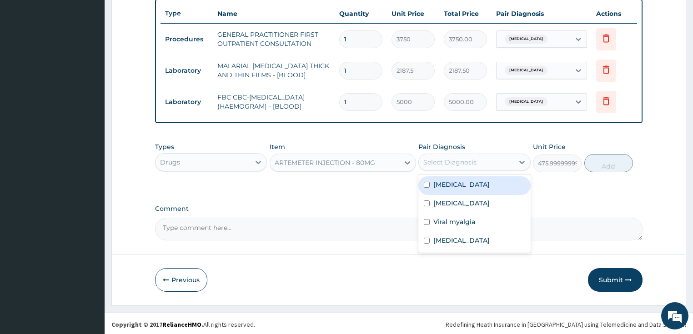
click at [447, 160] on div "Select Diagnosis" at bounding box center [449, 162] width 53 height 9
click at [444, 185] on label "Malaria" at bounding box center [461, 184] width 56 height 9
checkbox input "true"
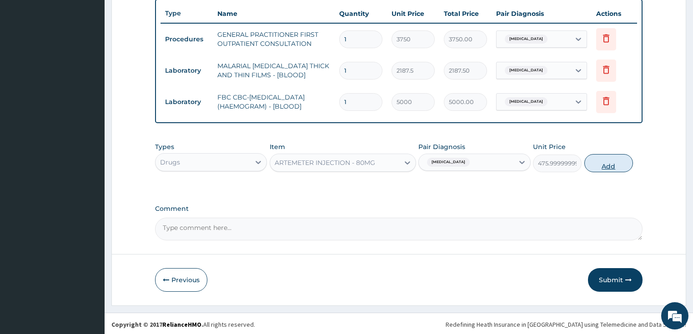
click at [607, 165] on button "Add" at bounding box center [608, 163] width 49 height 18
type input "0"
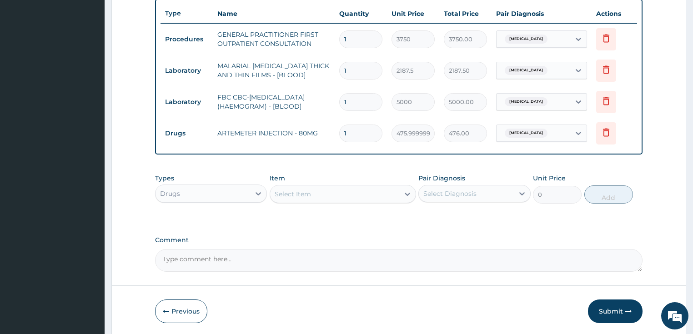
click at [314, 193] on div "Select Item" at bounding box center [334, 194] width 129 height 15
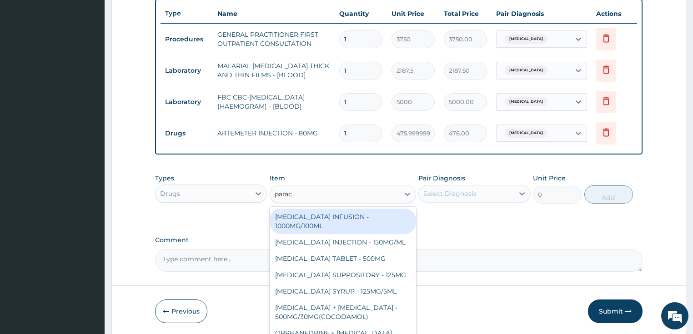
type input "parace"
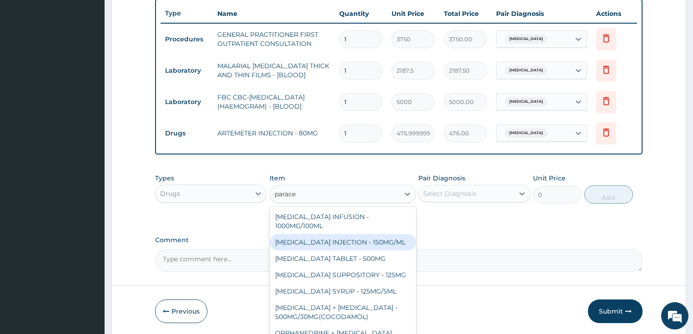
click at [336, 243] on div "PARACETAMOL INJECTION - 150MG/ML" at bounding box center [343, 242] width 146 height 16
type input "560"
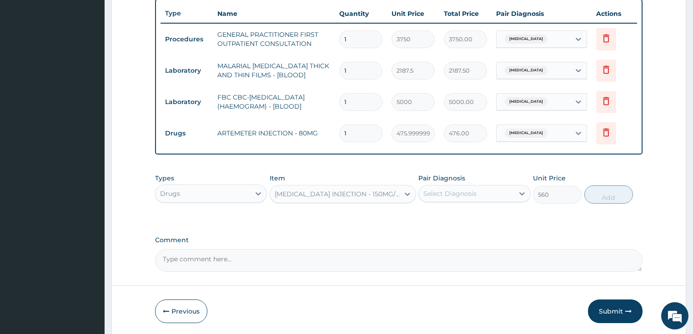
click at [467, 195] on div "Select Diagnosis" at bounding box center [449, 193] width 53 height 9
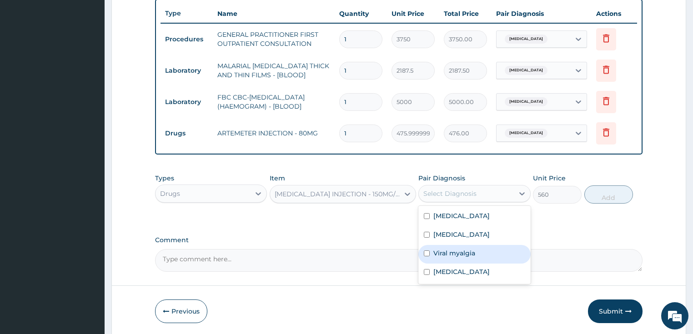
click at [456, 251] on label "Viral myalgia" at bounding box center [454, 253] width 42 height 9
checkbox input "true"
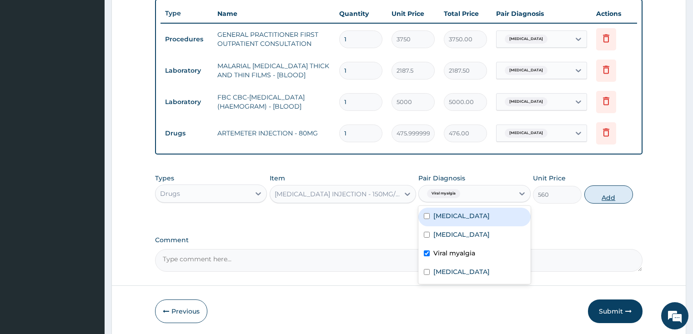
click at [603, 193] on button "Add" at bounding box center [608, 194] width 49 height 18
type input "0"
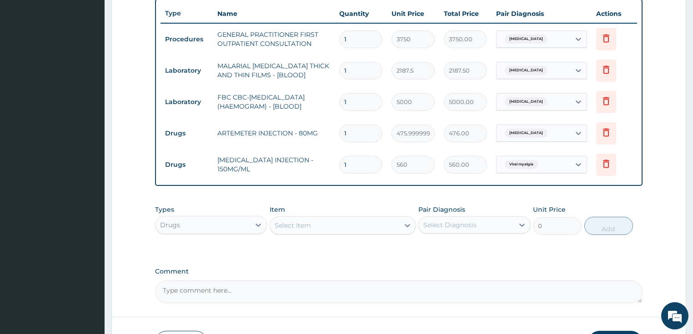
type input "0"
type input "0.00"
type input "1"
type input "560.00"
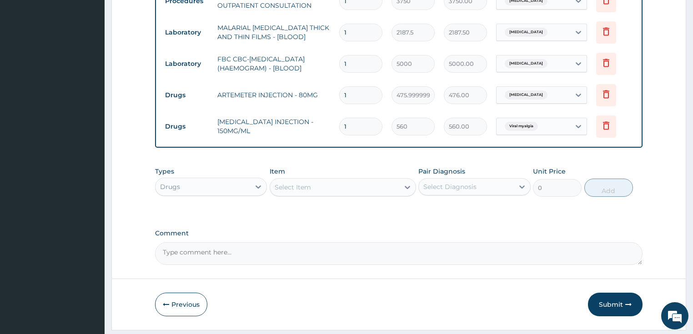
scroll to position [402, 0]
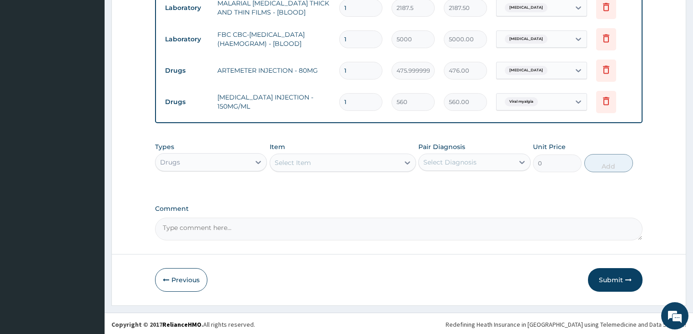
click at [309, 164] on div "Select Item" at bounding box center [293, 162] width 36 height 9
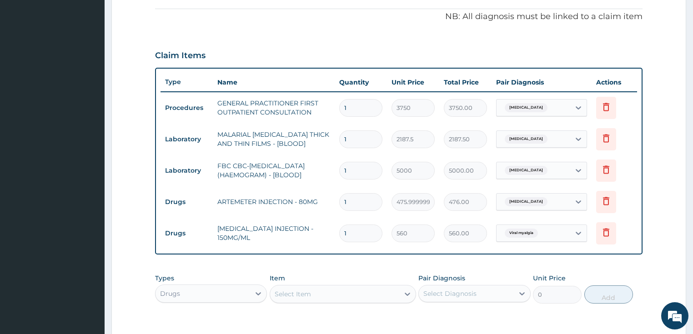
scroll to position [220, 0]
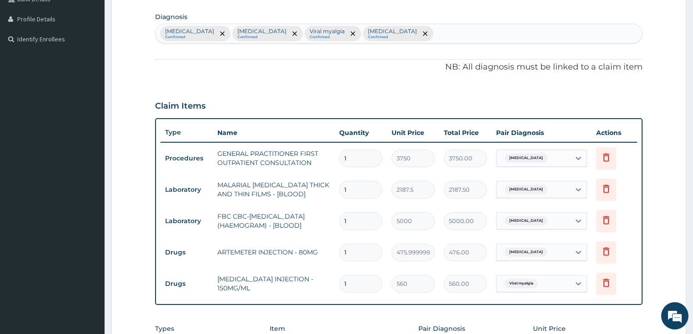
click at [415, 32] on div "Malaria Confirmed Sepsis Confirmed Viral myalgia Confirmed Upper respiratory in…" at bounding box center [398, 33] width 487 height 19
type input "vomi"
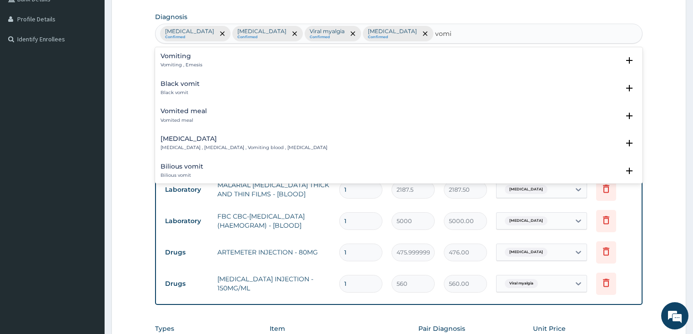
click at [185, 59] on h4 "Vomiting" at bounding box center [181, 56] width 42 height 7
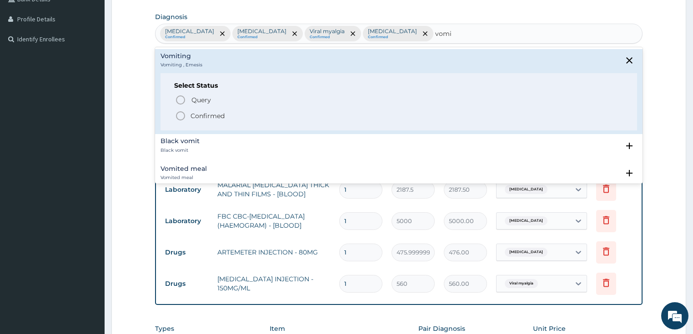
drag, startPoint x: 178, startPoint y: 114, endPoint x: 184, endPoint y: 115, distance: 6.5
click at [178, 114] on icon "status option filled" at bounding box center [180, 115] width 11 height 11
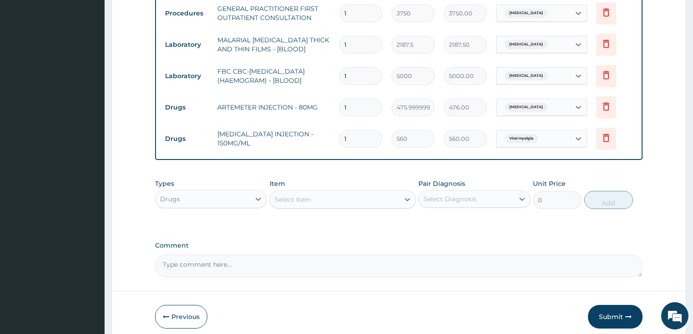
scroll to position [365, 0]
click at [300, 197] on div "Select Item" at bounding box center [293, 199] width 36 height 9
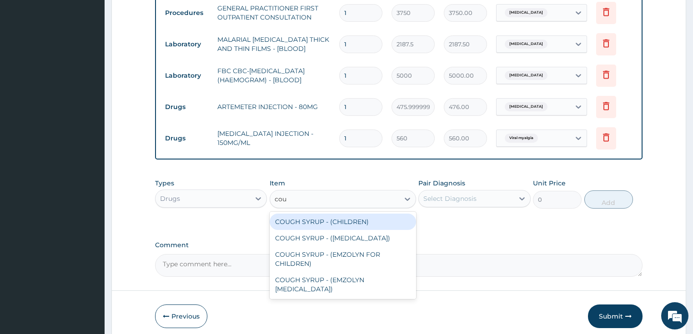
type input "coug"
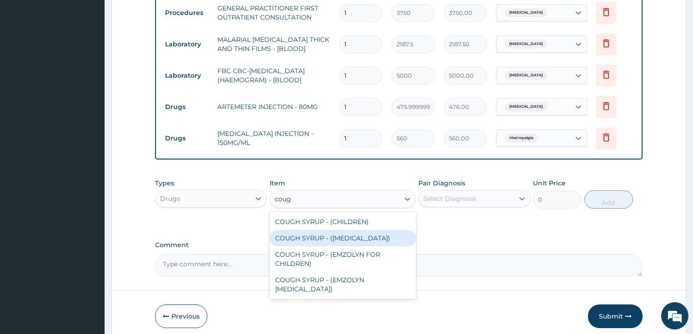
click at [325, 235] on div "COUGH SYRUP - (EXPECTORANT)" at bounding box center [343, 238] width 146 height 16
type input "1120"
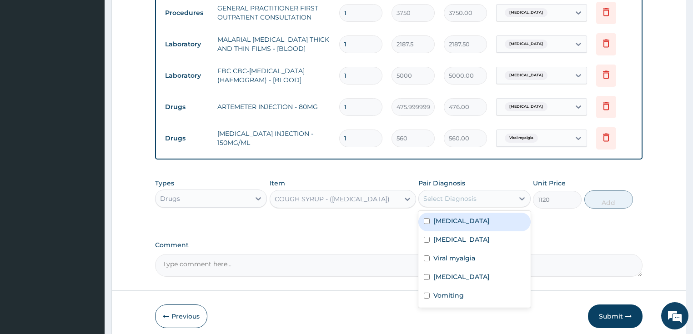
click at [473, 191] on div "Select Diagnosis" at bounding box center [466, 198] width 95 height 15
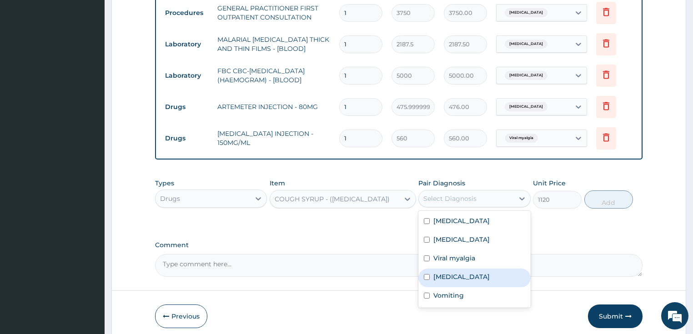
click at [460, 275] on label "Upper respiratory infection" at bounding box center [461, 276] width 56 height 9
checkbox input "true"
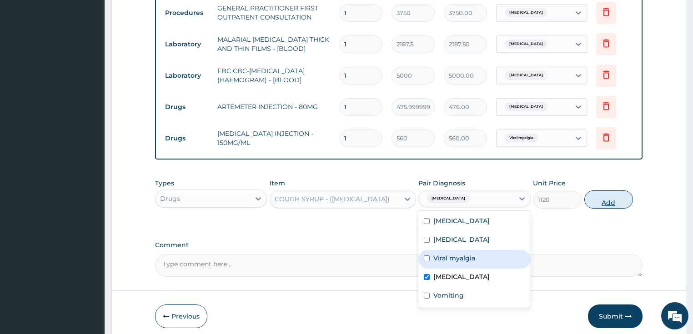
click at [612, 193] on button "Add" at bounding box center [608, 199] width 49 height 18
type input "0"
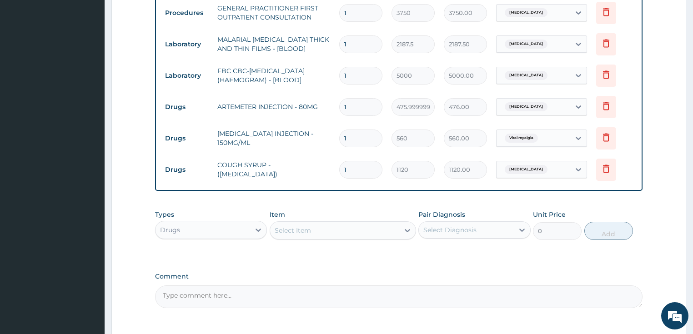
click at [345, 227] on div "Select Item" at bounding box center [334, 230] width 129 height 15
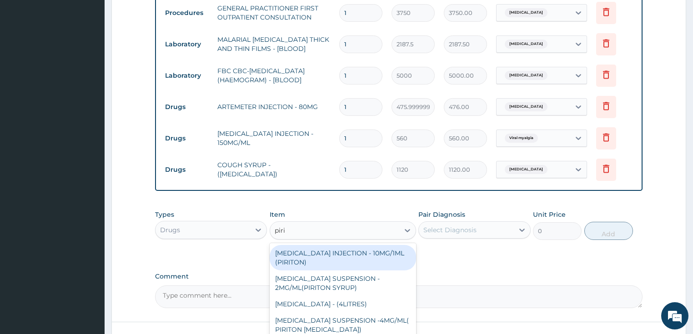
type input "pirit"
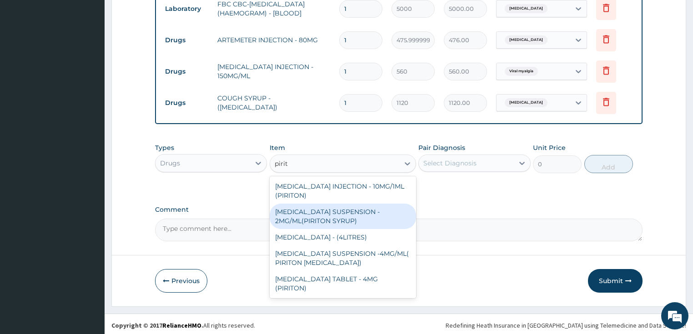
scroll to position [433, 0]
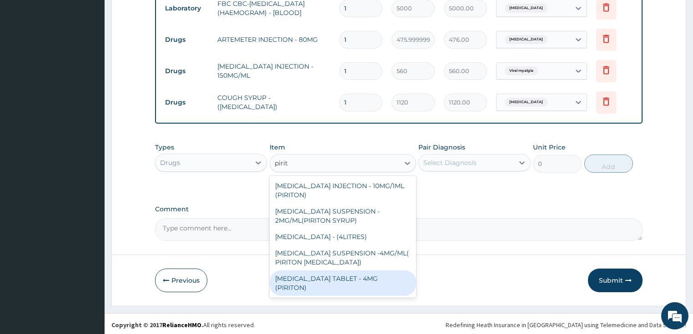
click at [345, 278] on div "CHLORPHENIRAMINE TABLET - 4MG (PIRITON)" at bounding box center [343, 282] width 146 height 25
type input "22.4"
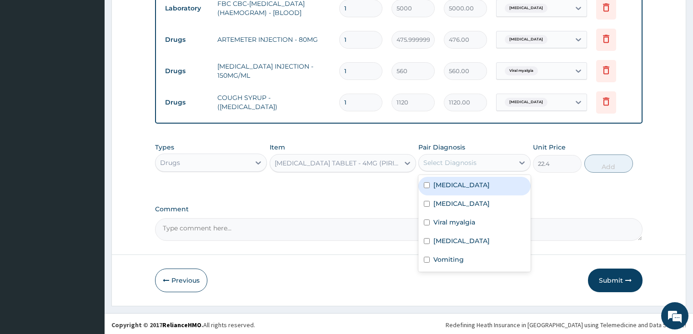
click at [446, 164] on div "Select Diagnosis" at bounding box center [449, 162] width 53 height 9
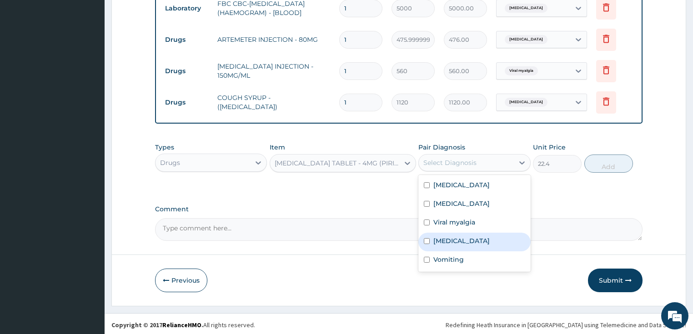
click at [457, 239] on label "Upper respiratory infection" at bounding box center [461, 240] width 56 height 9
checkbox input "true"
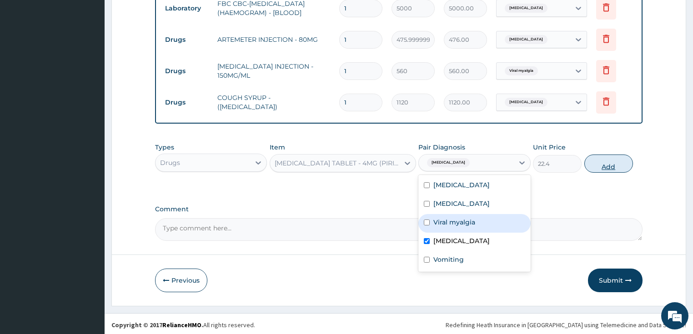
click at [608, 162] on button "Add" at bounding box center [608, 164] width 49 height 18
type input "0"
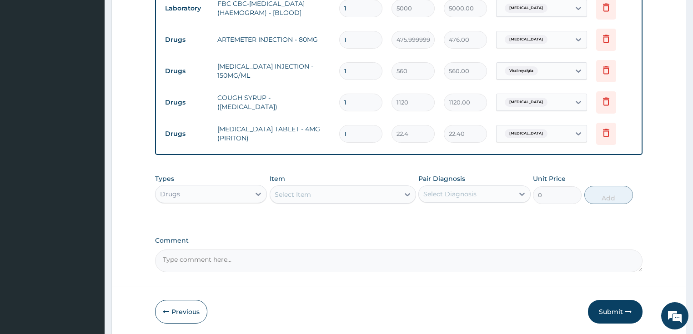
click at [344, 132] on input "1" at bounding box center [360, 134] width 43 height 18
type input "4"
type input "89.60"
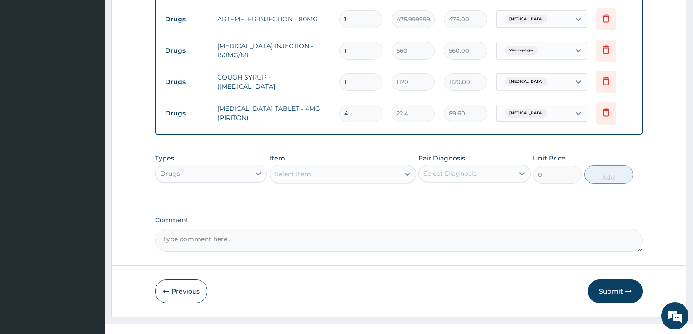
scroll to position [464, 0]
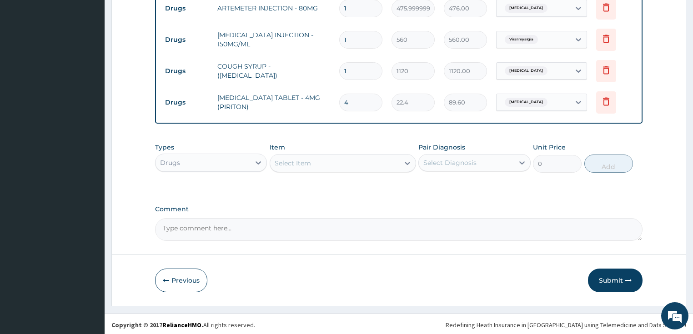
type input "4"
click at [305, 162] on div "Select Item" at bounding box center [293, 163] width 36 height 9
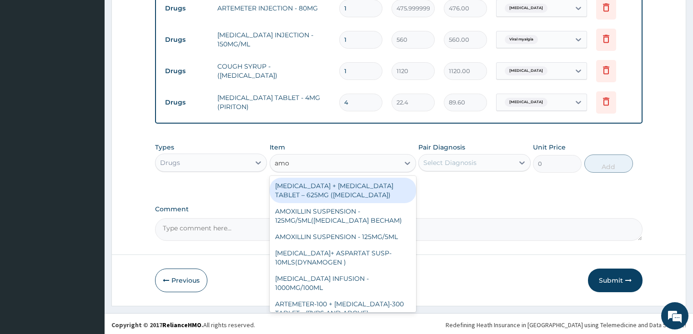
type input "amox"
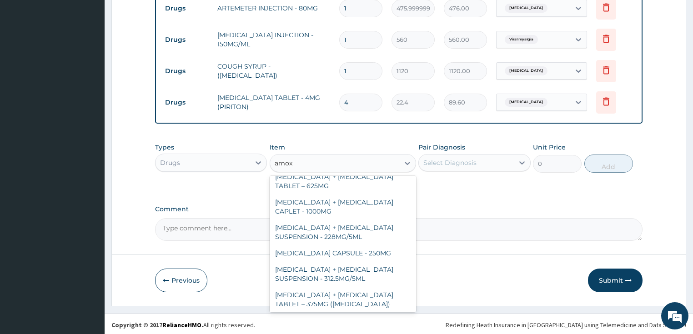
scroll to position [182, 0]
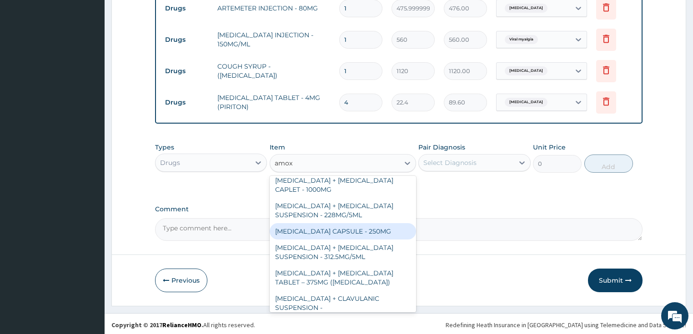
click at [358, 223] on div "AMOXICILLIN CAPSULE - 250MG" at bounding box center [343, 231] width 146 height 16
type input "56"
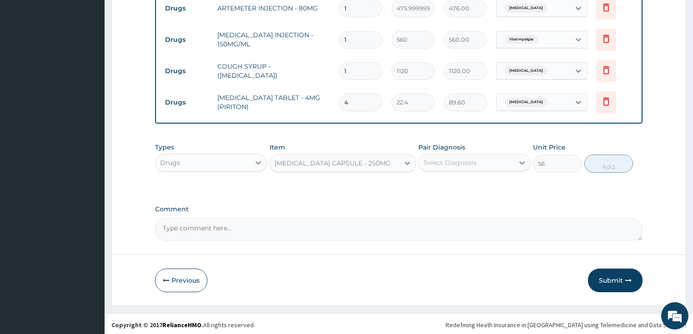
drag, startPoint x: 460, startPoint y: 162, endPoint x: 460, endPoint y: 170, distance: 7.7
click at [460, 162] on div "Select Diagnosis" at bounding box center [449, 162] width 53 height 9
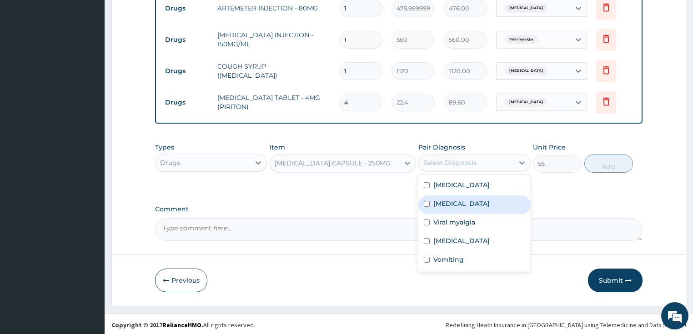
click at [459, 204] on div "Sepsis" at bounding box center [474, 204] width 112 height 19
checkbox input "true"
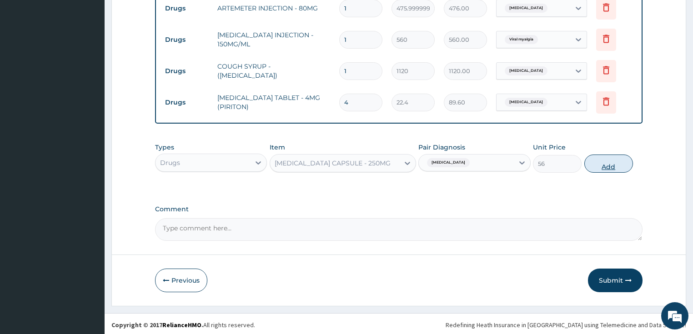
click at [608, 163] on button "Add" at bounding box center [608, 164] width 49 height 18
type input "0"
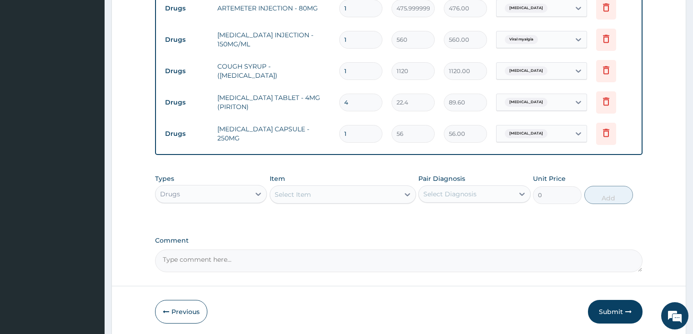
click at [323, 196] on div "Select Item" at bounding box center [334, 194] width 129 height 15
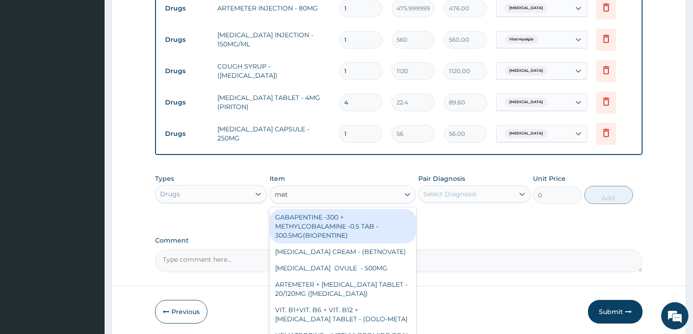
type input "meto"
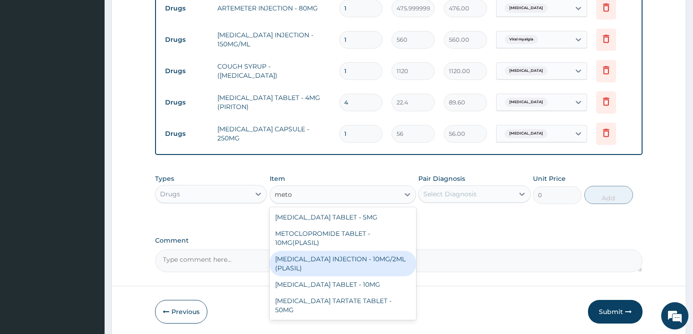
click at [325, 264] on div "METOCLOPRAMIDE INJECTION - 10MG/2ML (PLASIL)" at bounding box center [343, 263] width 146 height 25
type input "274.4"
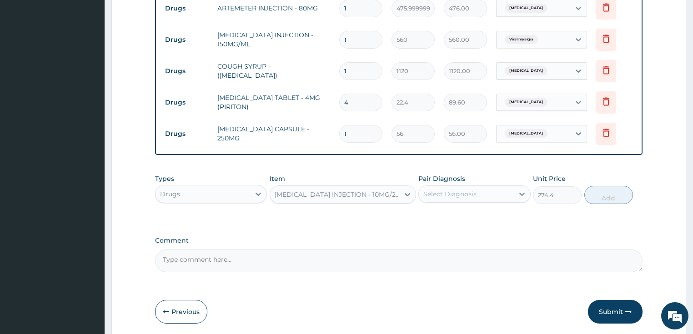
click at [460, 193] on div "Select Diagnosis" at bounding box center [449, 194] width 53 height 9
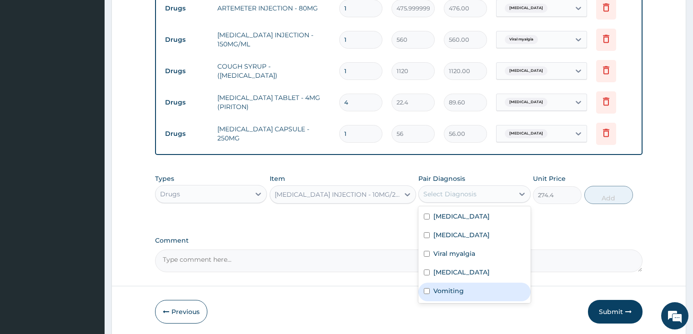
click at [445, 286] on label "Vomiting" at bounding box center [448, 290] width 30 height 9
checkbox input "true"
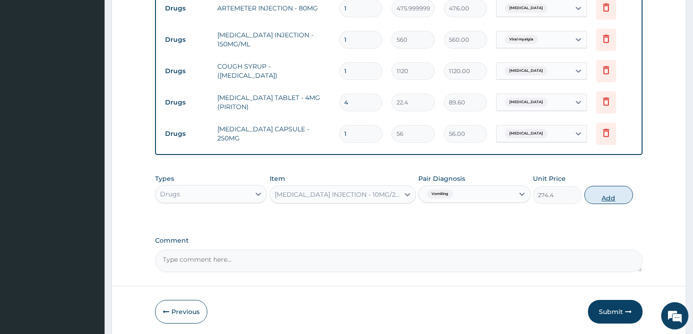
click at [605, 193] on button "Add" at bounding box center [608, 195] width 49 height 18
type input "0"
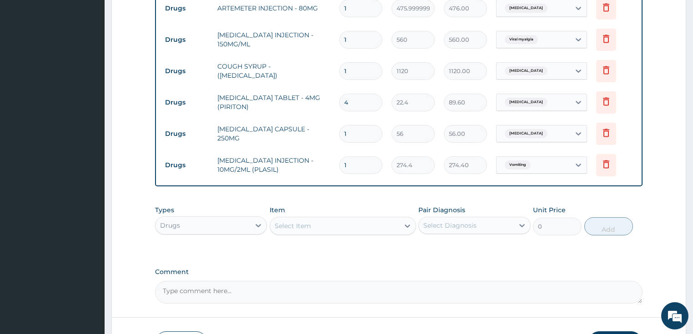
click at [350, 130] on input "1" at bounding box center [360, 134] width 43 height 18
type input "15"
type input "840.00"
type input "15"
click at [320, 130] on td "AMOXICILLIN CAPSULE - 250MG" at bounding box center [274, 133] width 122 height 27
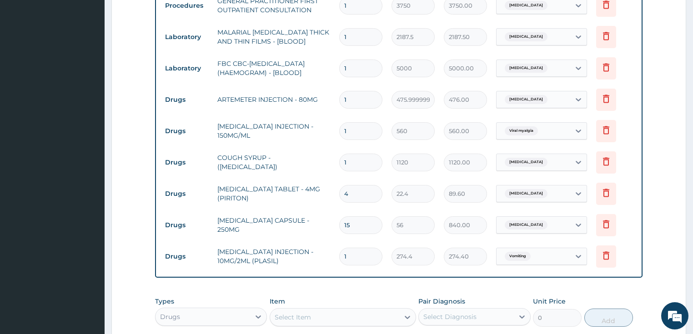
scroll to position [355, 0]
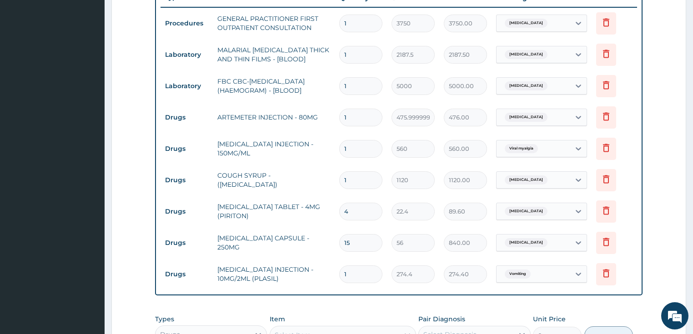
click at [345, 144] on input "1" at bounding box center [360, 149] width 43 height 18
type input "5"
type input "2800.00"
type input "5"
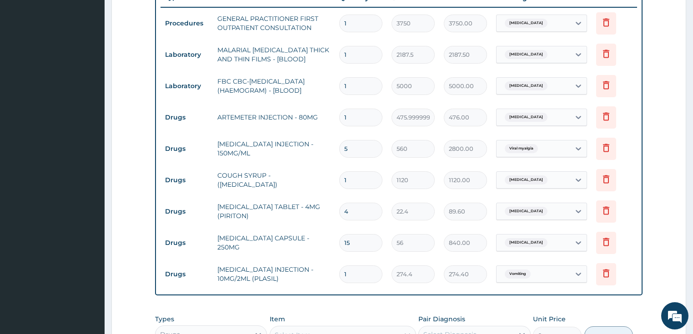
click at [344, 115] on input "1" at bounding box center [360, 118] width 43 height 18
type input "5"
type input "2380.00"
type input "5"
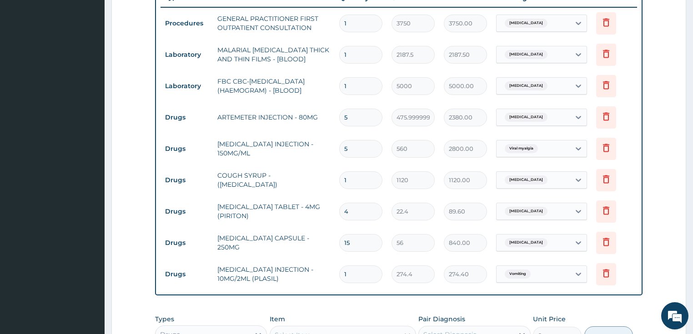
click at [321, 130] on tr "Drugs ARTEMETER INJECTION - 80MG 5 475.99999999999994 2380.00 Malaria Delete" at bounding box center [398, 117] width 477 height 31
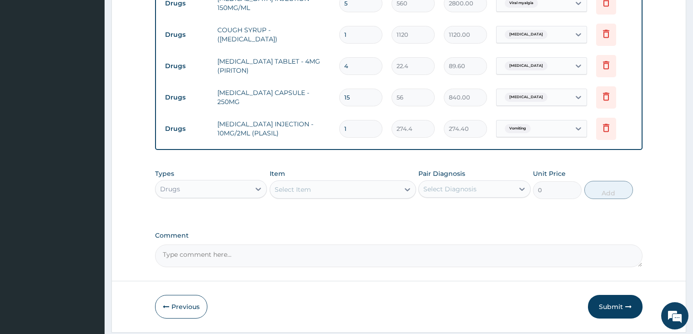
scroll to position [527, 0]
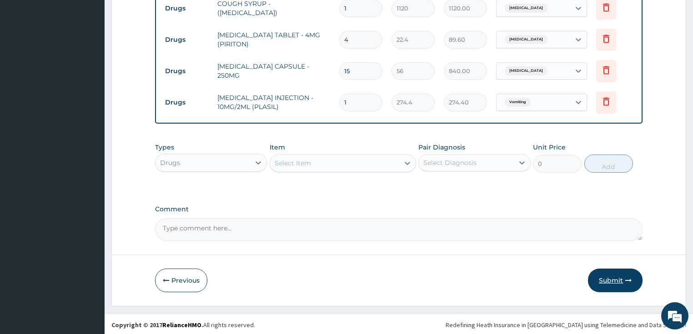
click at [610, 276] on button "Submit" at bounding box center [615, 281] width 55 height 24
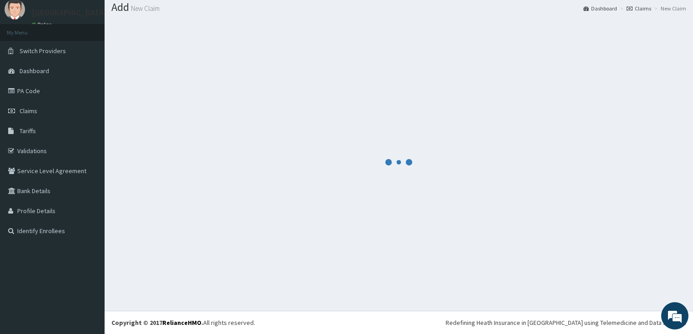
scroll to position [28, 0]
